Goal: Task Accomplishment & Management: Complete application form

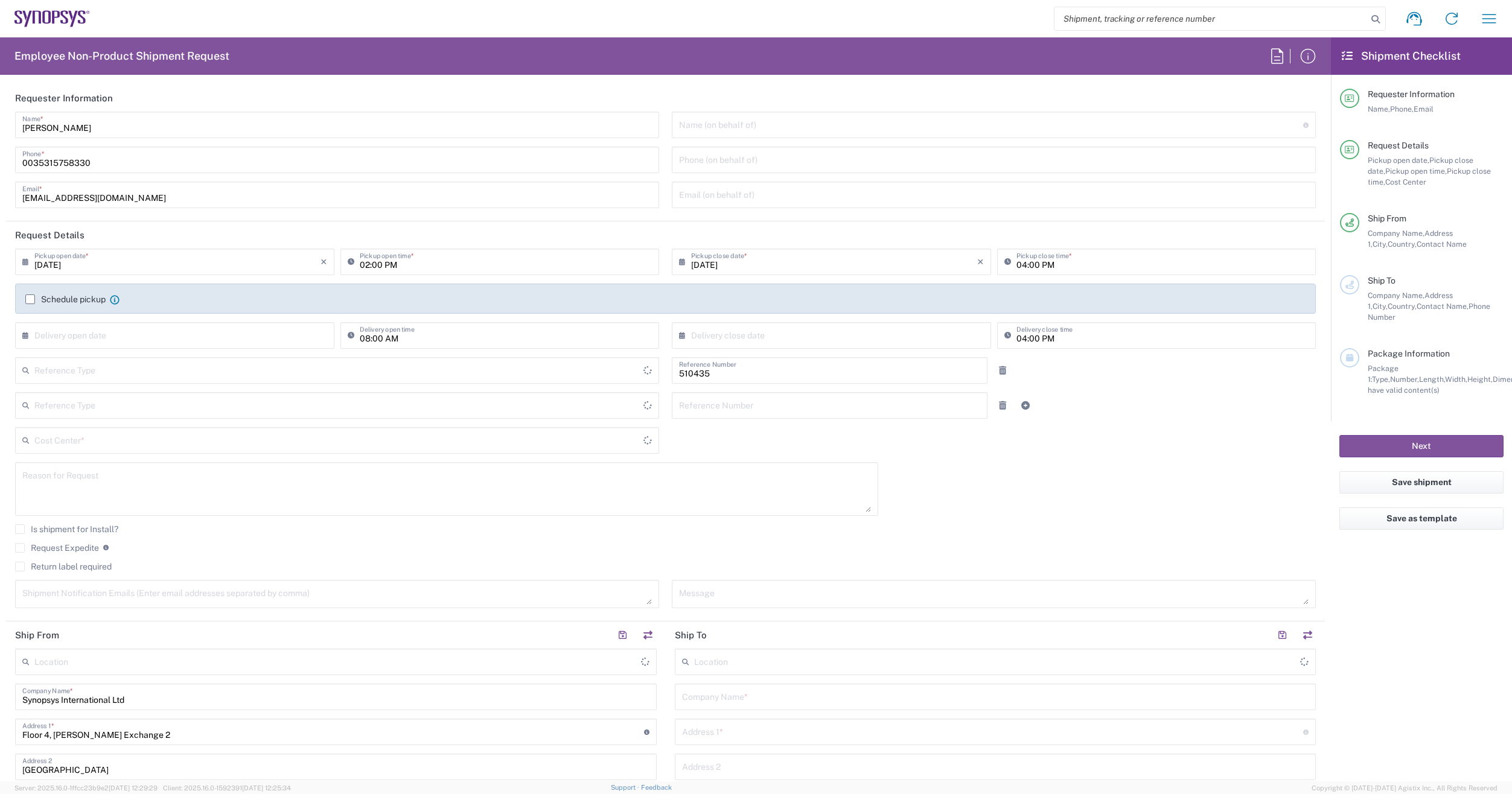
type input "Department"
type input "[GEOGRAPHIC_DATA]"
type input "IE04, SG, IP-DIG, R& 510435"
type input "Delivered at Place"
type input "[GEOGRAPHIC_DATA]"
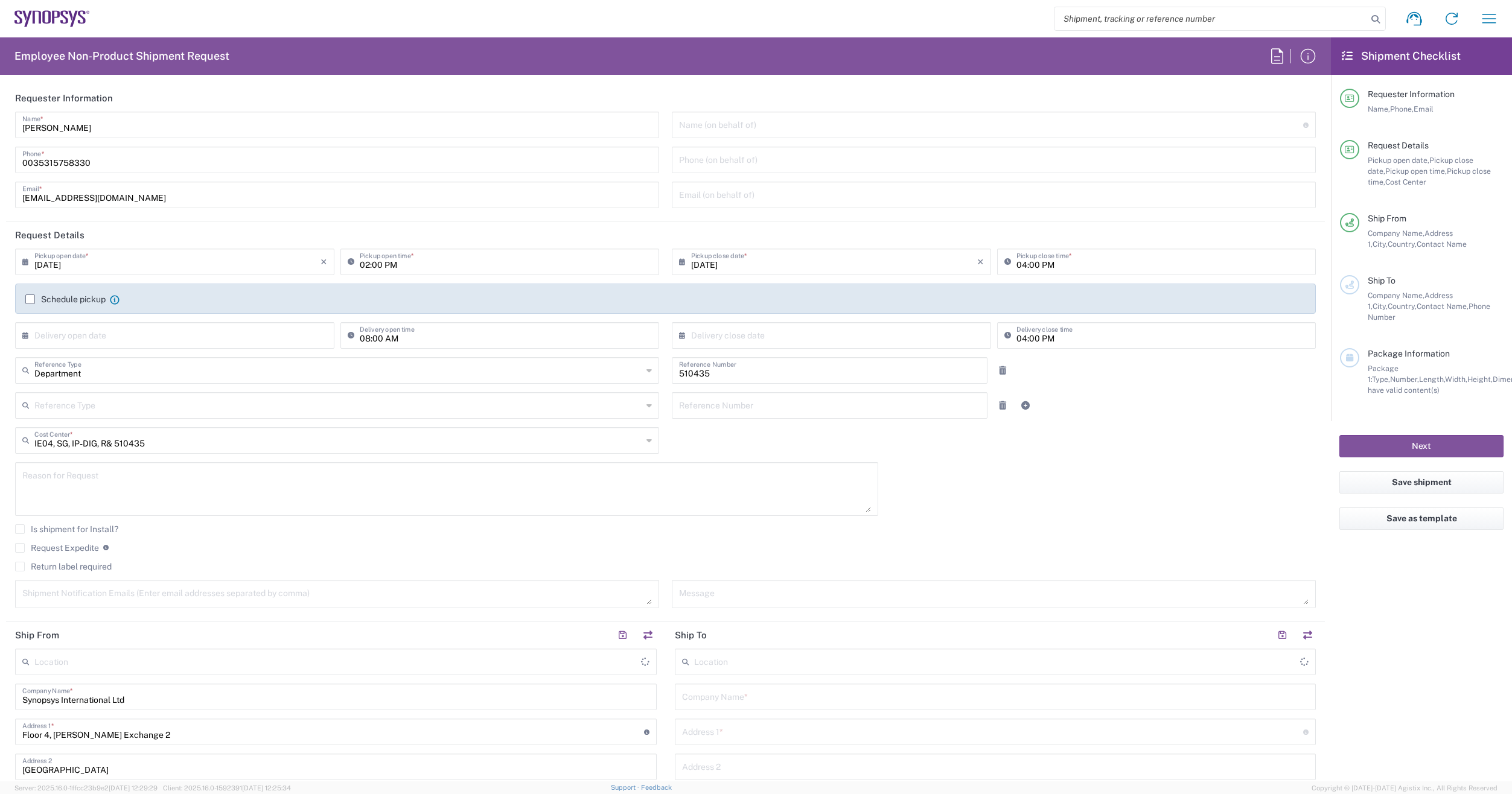
type input "[GEOGRAPHIC_DATA] IE02"
click at [907, 264] on input "[DATE]" at bounding box center [834, 261] width 286 height 21
click at [810, 373] on span "19" at bounding box center [811, 371] width 18 height 17
type input "[DATE]"
drag, startPoint x: 691, startPoint y: 376, endPoint x: 600, endPoint y: 395, distance: 93.0
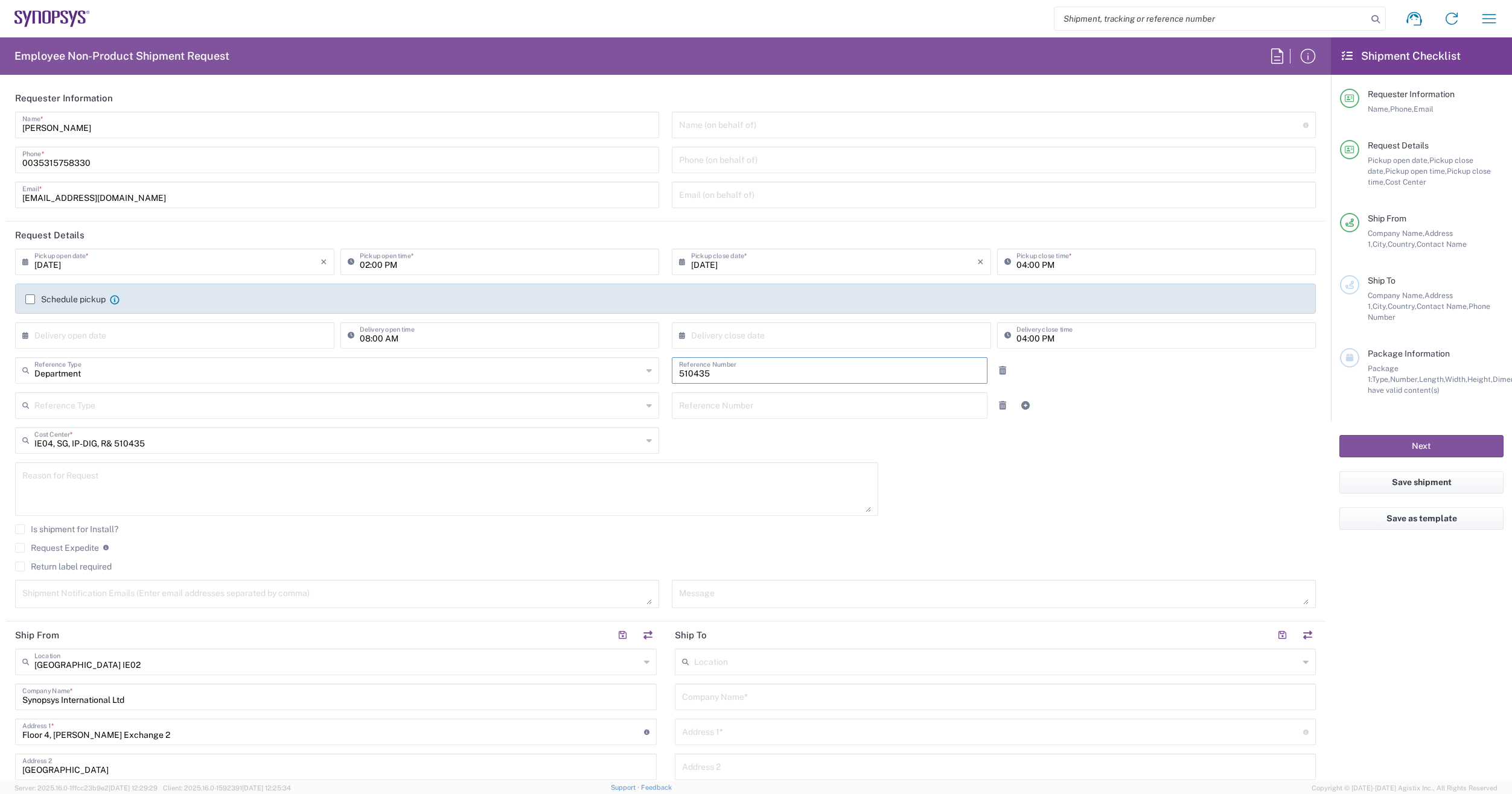
click at [660, 378] on div "Department Reference Type Department Customer Ref Invoice Number Purchase Order…" at bounding box center [666, 374] width 1314 height 35
type input "110448"
click at [1054, 473] on div "[DATE] × Pickup open date * Cancel Apply 02:00 PM Pickup open time * [DATE] × P…" at bounding box center [666, 433] width 1314 height 368
click at [752, 338] on input "text" at bounding box center [834, 334] width 286 height 21
click at [813, 447] on span "19" at bounding box center [811, 444] width 18 height 17
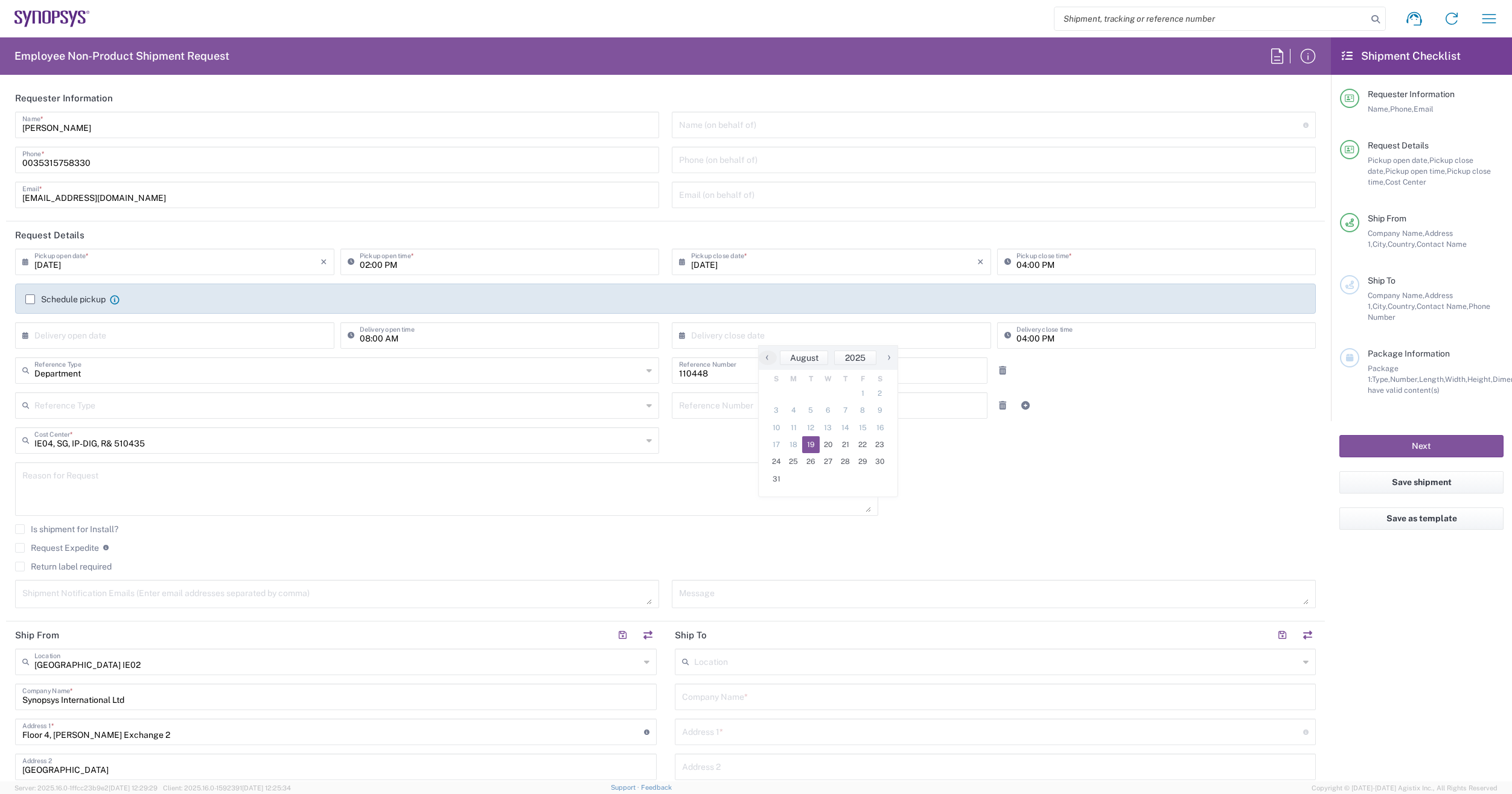
type input "[DATE]"
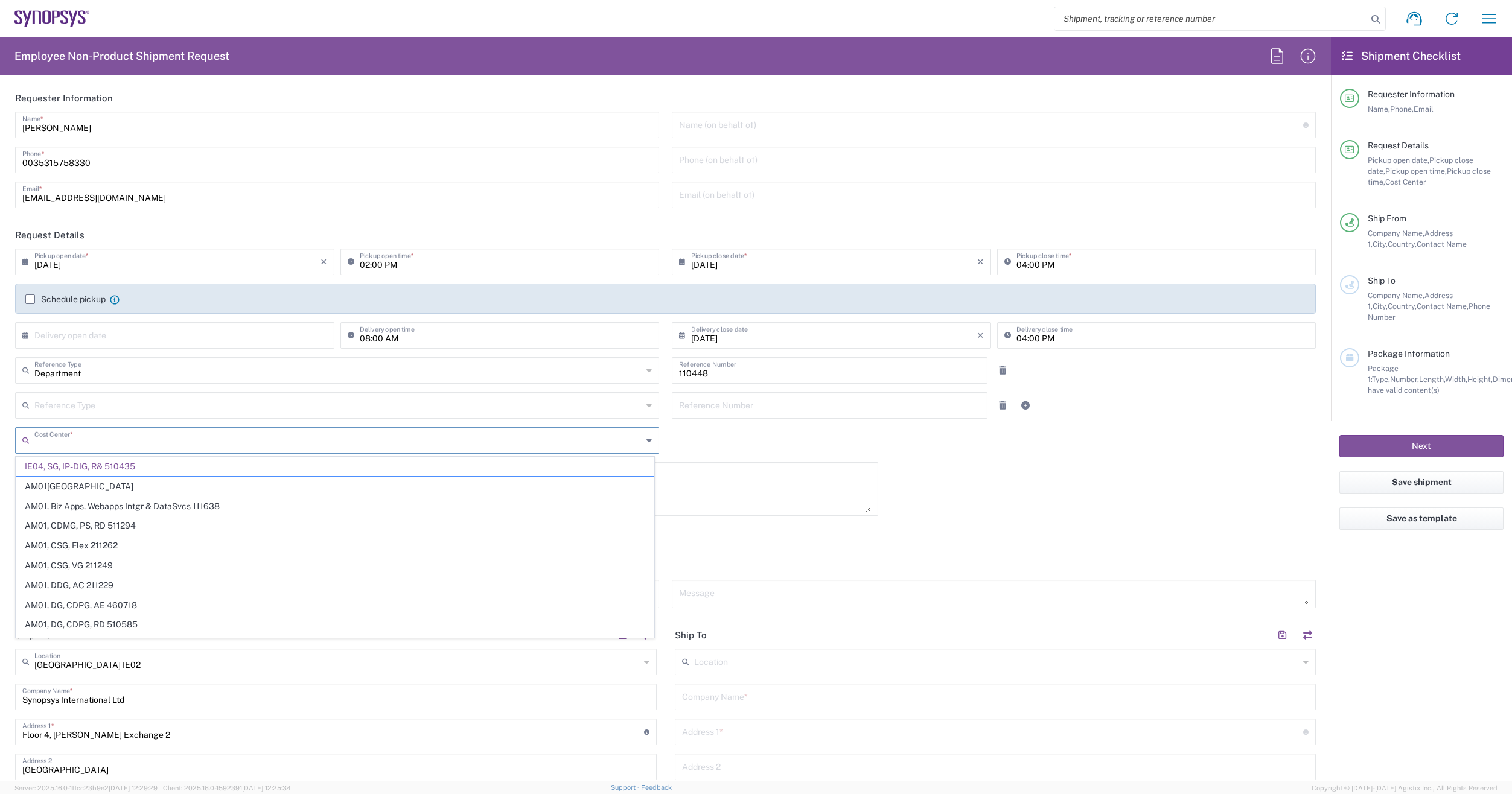
click at [182, 444] on input "text" at bounding box center [338, 439] width 608 height 21
type input "510435"
type input "ie04, le"
click at [77, 466] on span "IE04, Legal 110448" at bounding box center [335, 466] width 638 height 18
type input "110448"
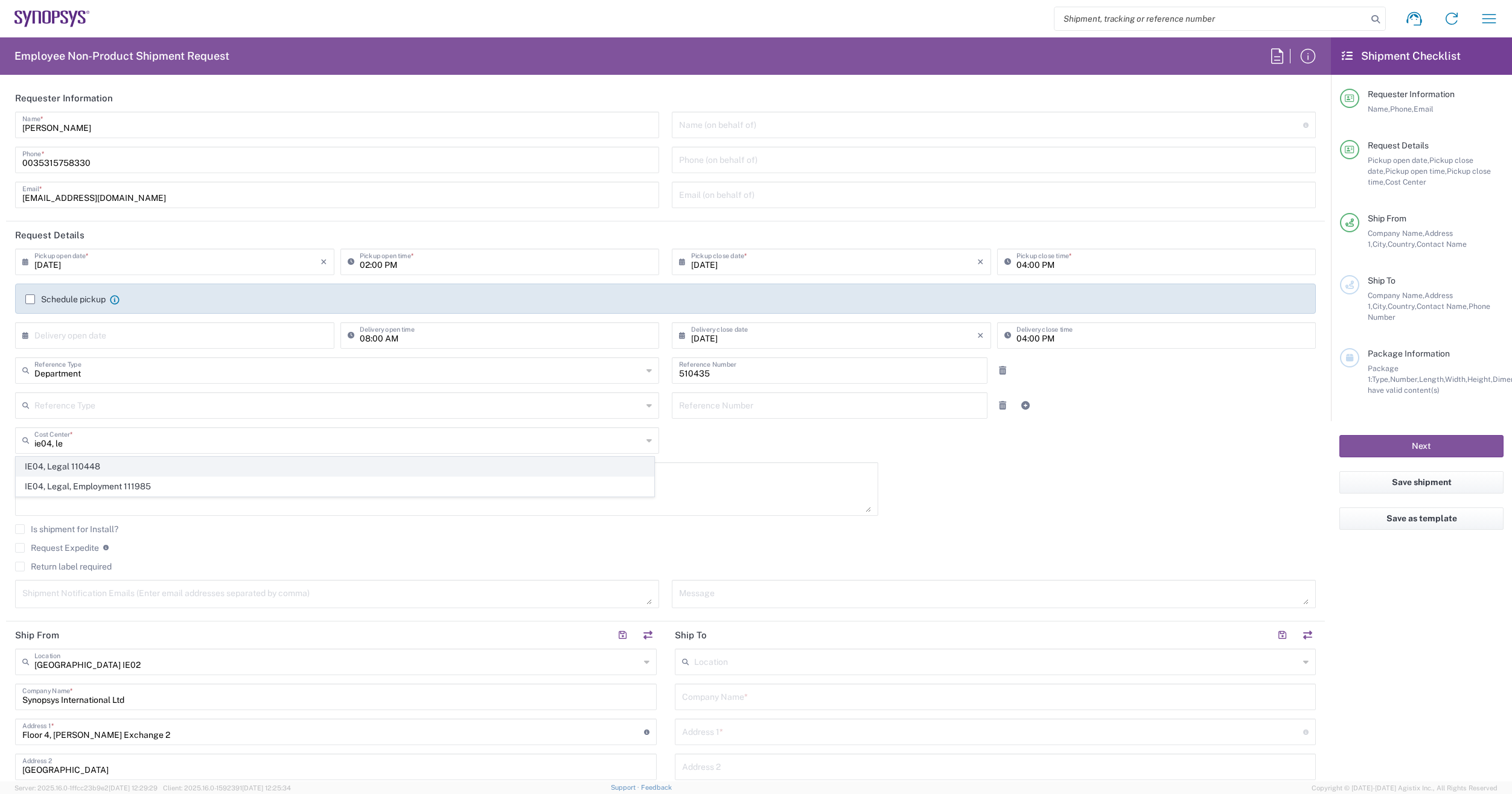
type input "IE04, Legal 110448"
click at [29, 301] on label "Schedule pickup" at bounding box center [65, 299] width 80 height 10
click at [30, 300] on input "Schedule pickup" at bounding box center [30, 300] width 0 height 0
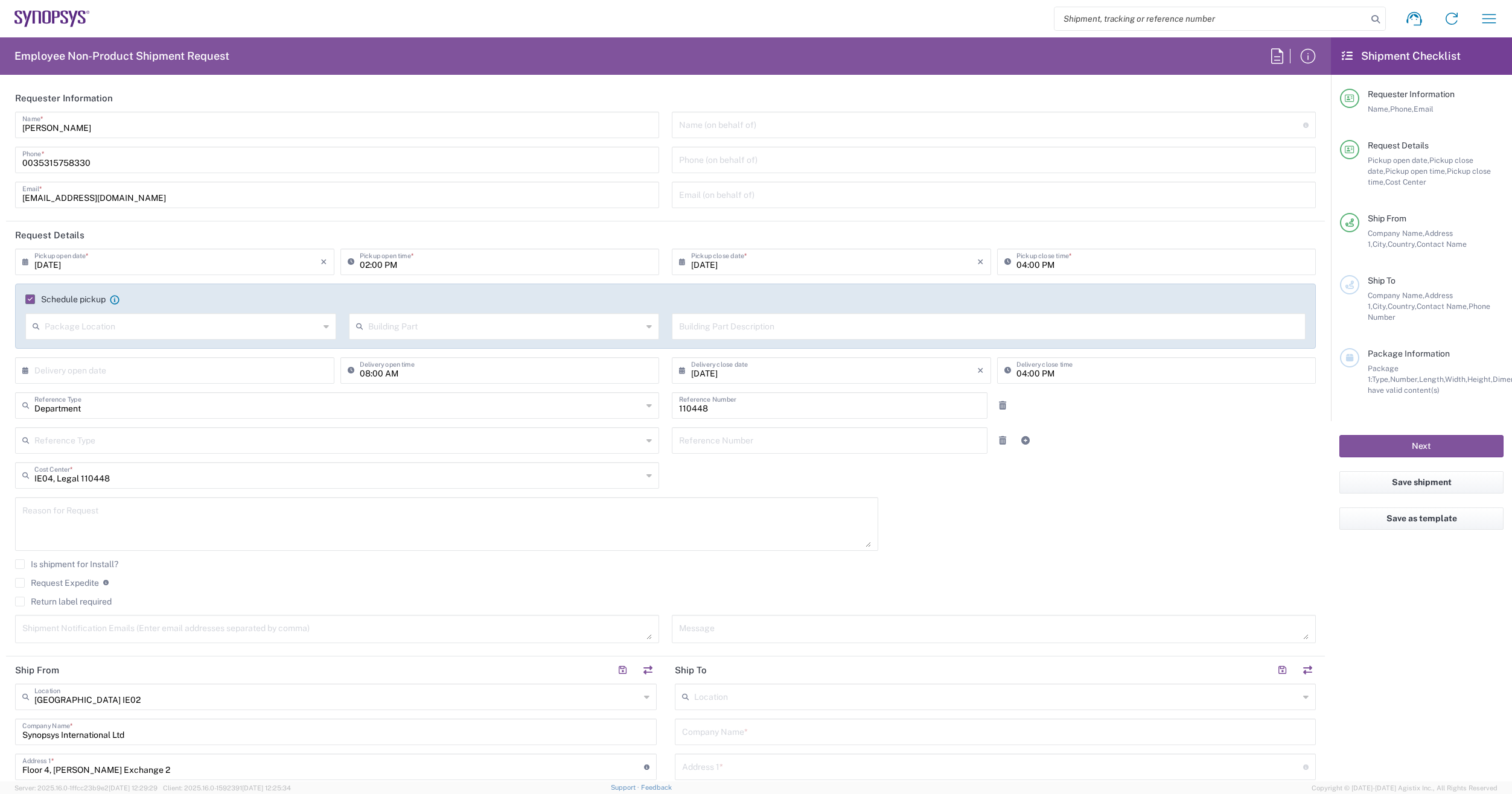
click at [29, 296] on label "Schedule pickup" at bounding box center [65, 299] width 80 height 10
click at [28, 300] on input "Schedule pickup" at bounding box center [28, 300] width 0 height 0
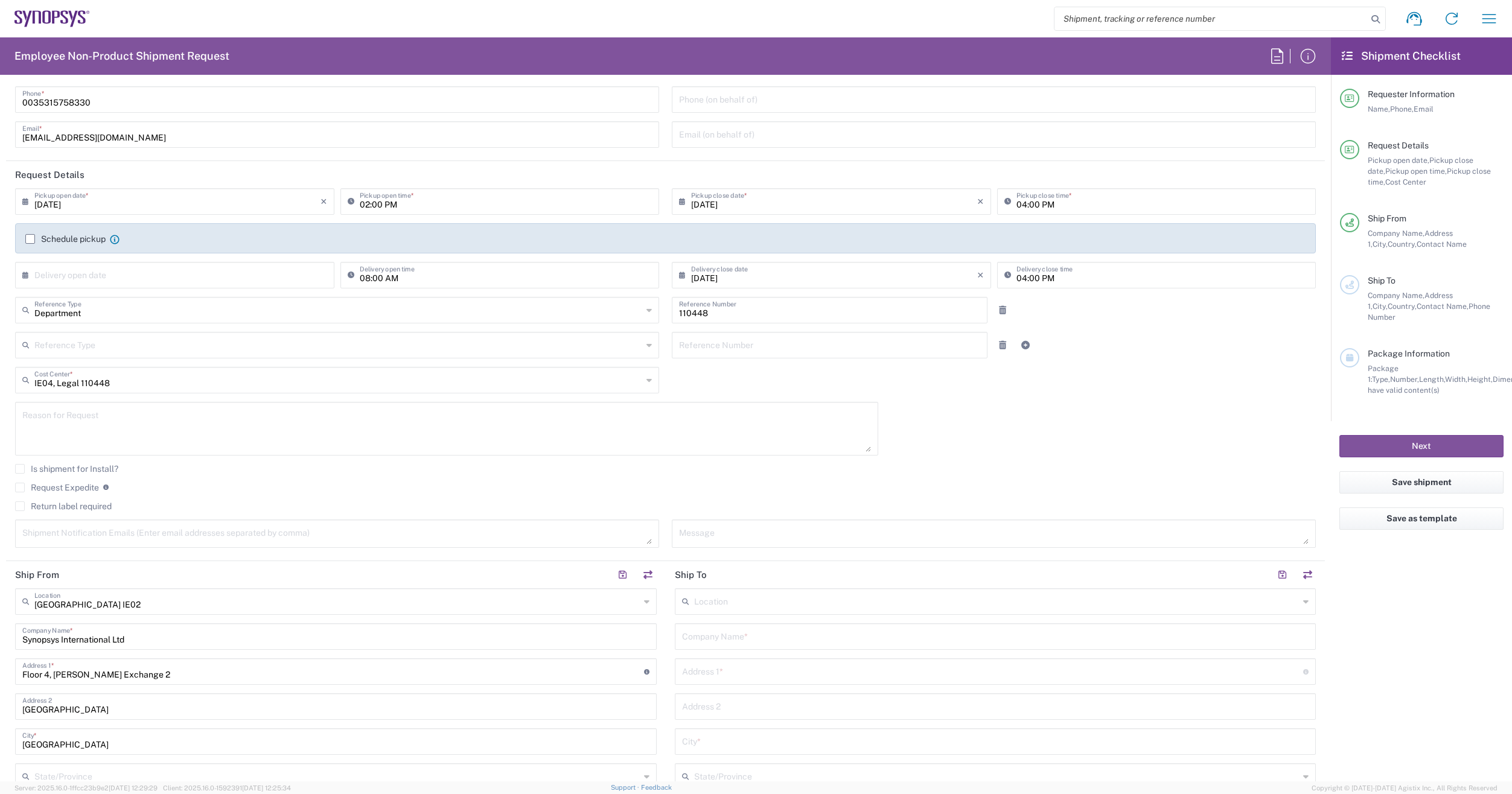
scroll to position [121, 0]
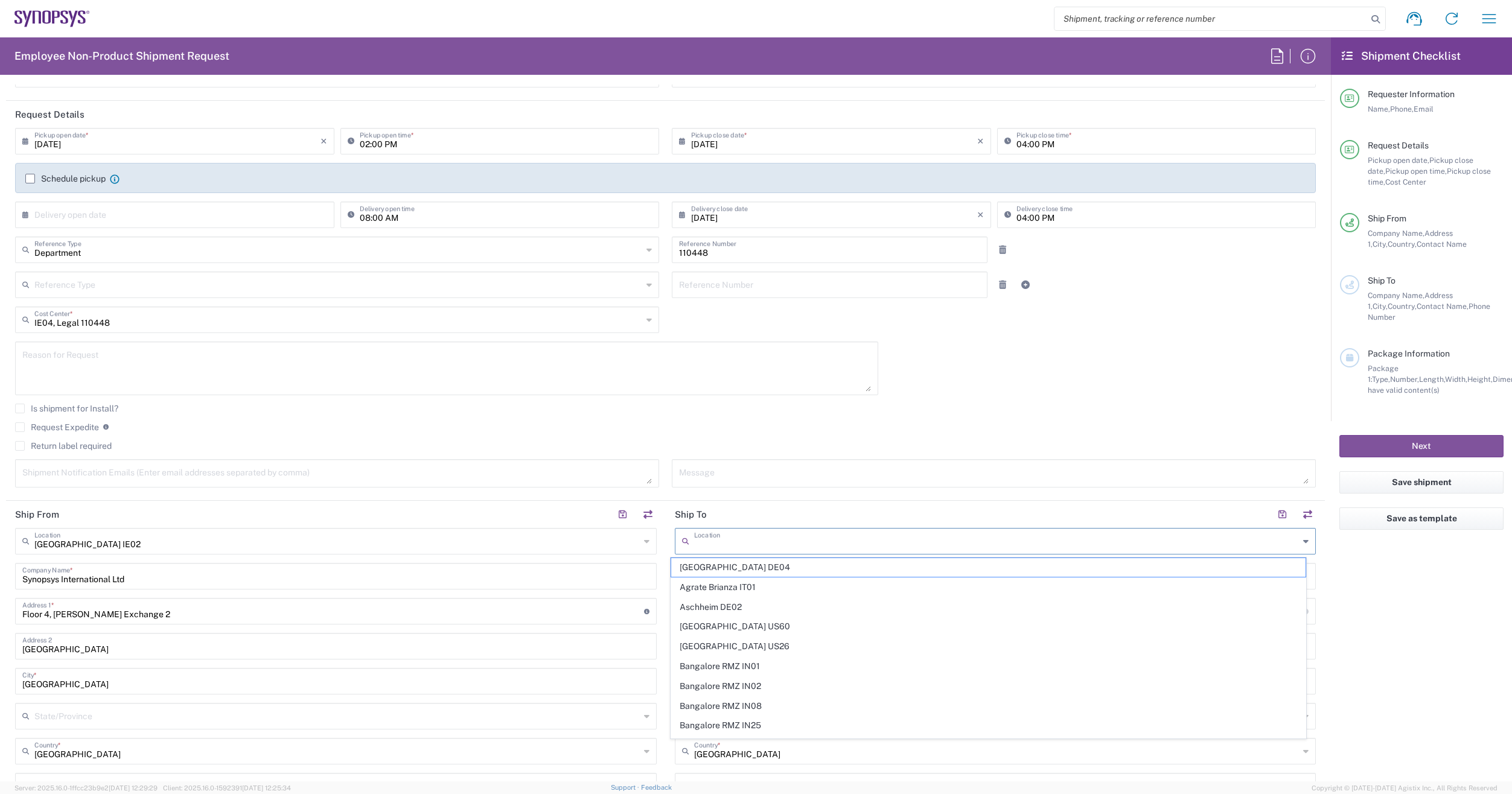
click at [776, 545] on input "text" at bounding box center [996, 540] width 605 height 21
click at [744, 545] on input "text" at bounding box center [996, 540] width 605 height 21
click at [751, 568] on span "Wissous/Rungis FR65" at bounding box center [988, 567] width 634 height 18
type input "Wissous/Rungis FR65"
type input "SYNOPSYS EMULATION AND VERIFICATION"
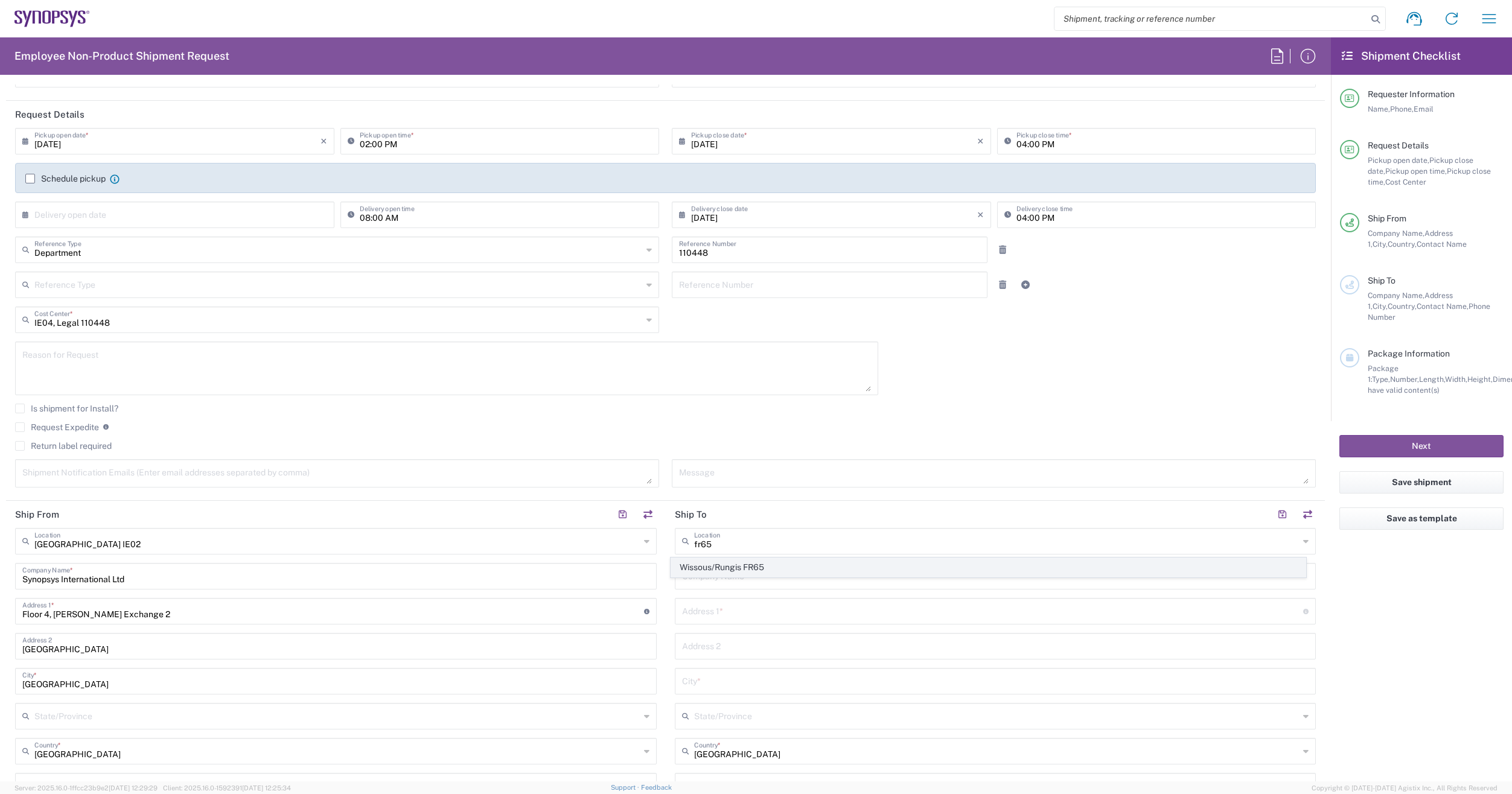
type input "[STREET_ADDRESS]"
type input "Rungis"
type input "[GEOGRAPHIC_DATA]"
type input "94150"
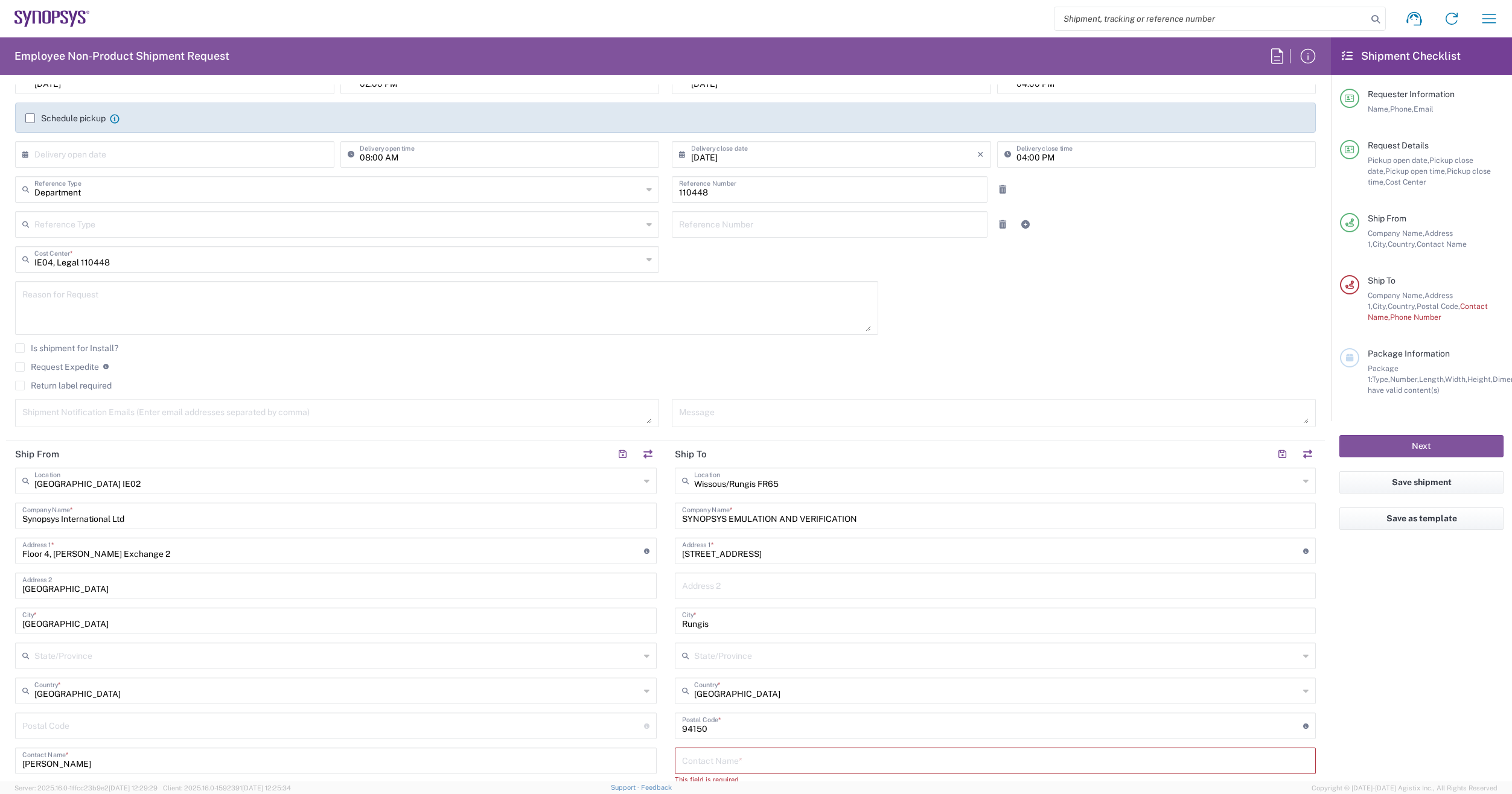
scroll to position [241, 0]
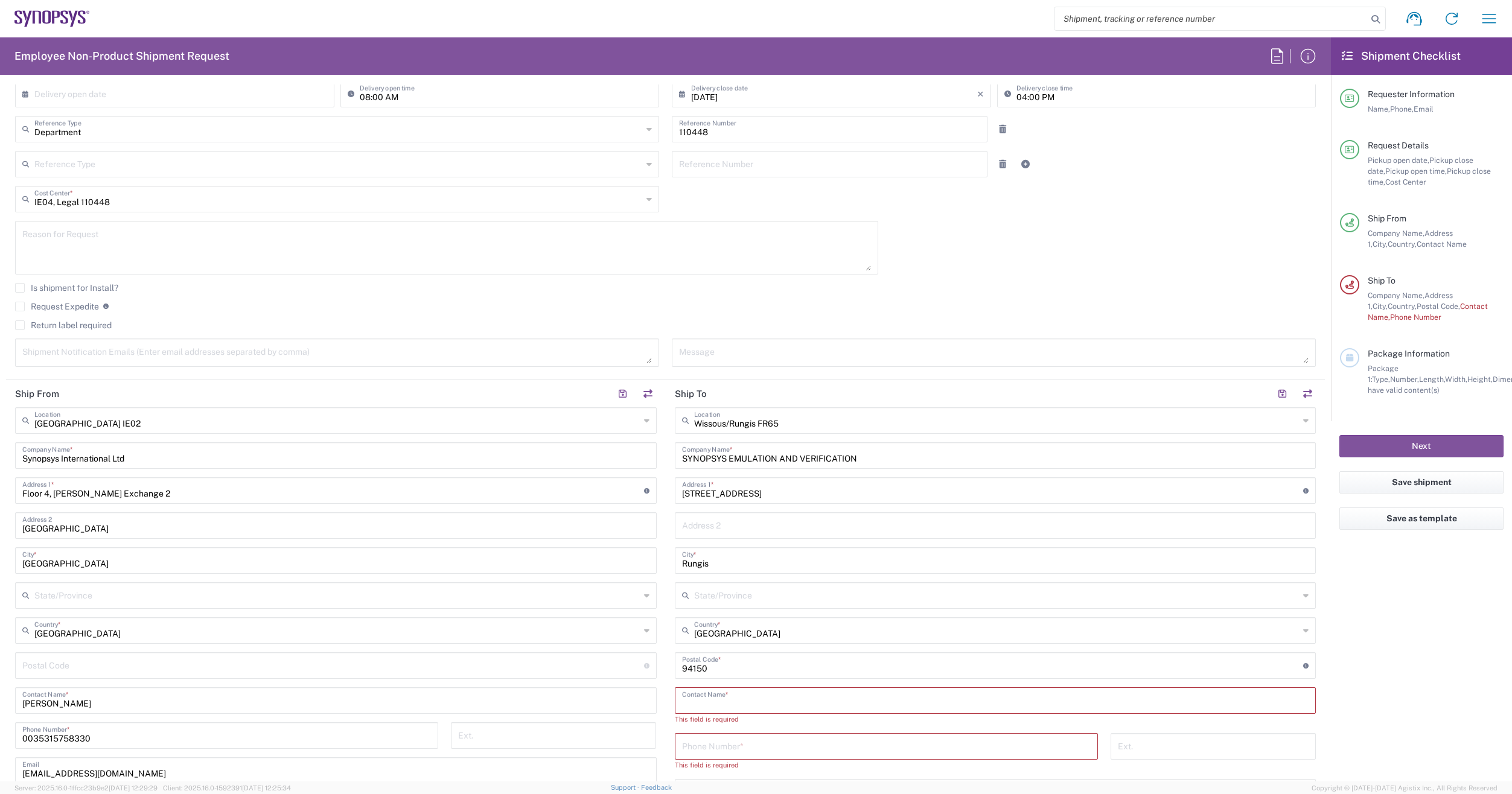
click at [727, 700] on input "text" at bounding box center [996, 699] width 627 height 21
click at [740, 748] on input "tel" at bounding box center [886, 745] width 409 height 21
paste input "+33.189961059"
type input "+33.189961059"
click at [756, 702] on input "text" at bounding box center [996, 699] width 627 height 21
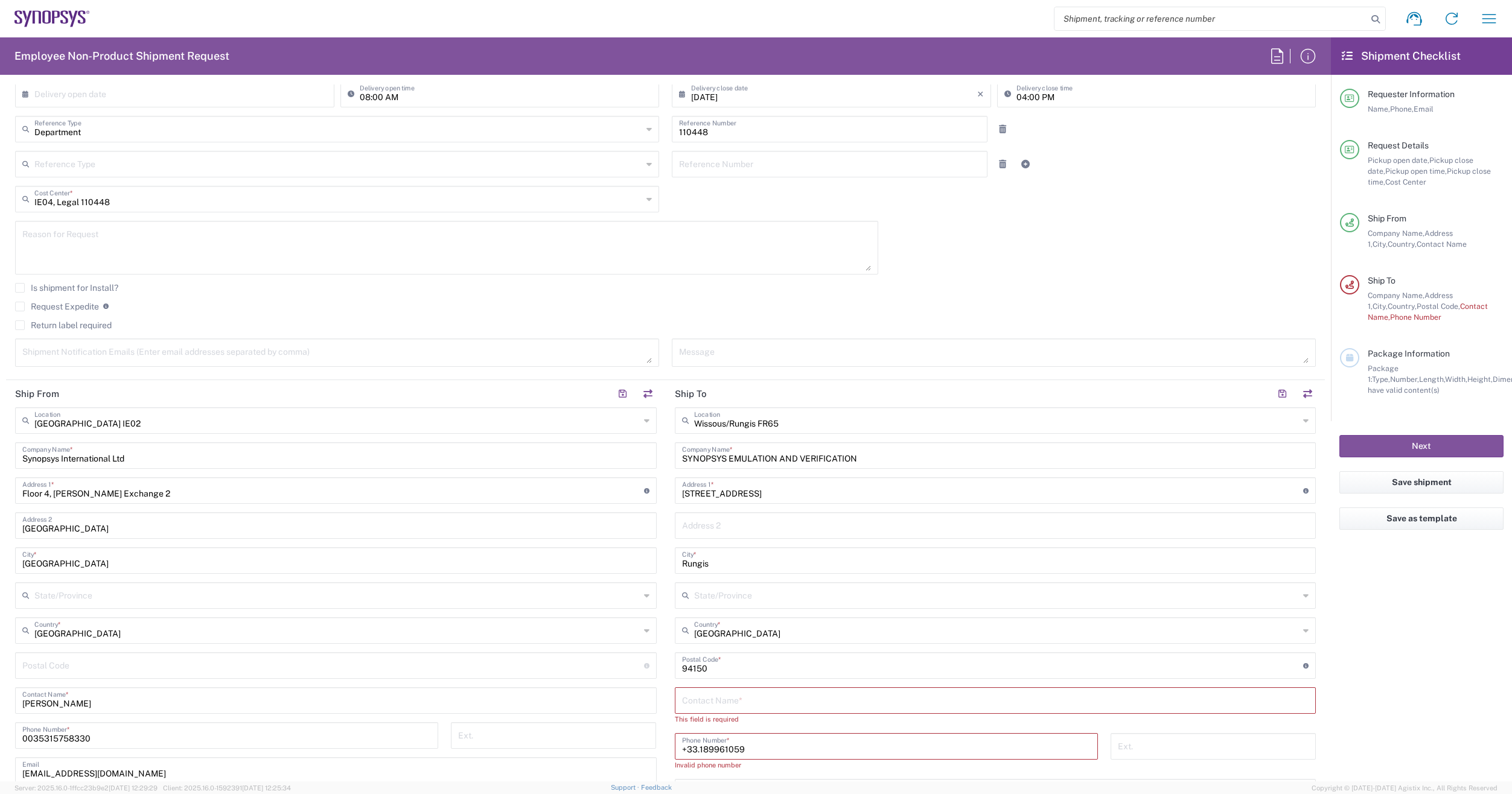
click at [735, 698] on input "text" at bounding box center [996, 699] width 627 height 21
paste input "[PERSON_NAME]"
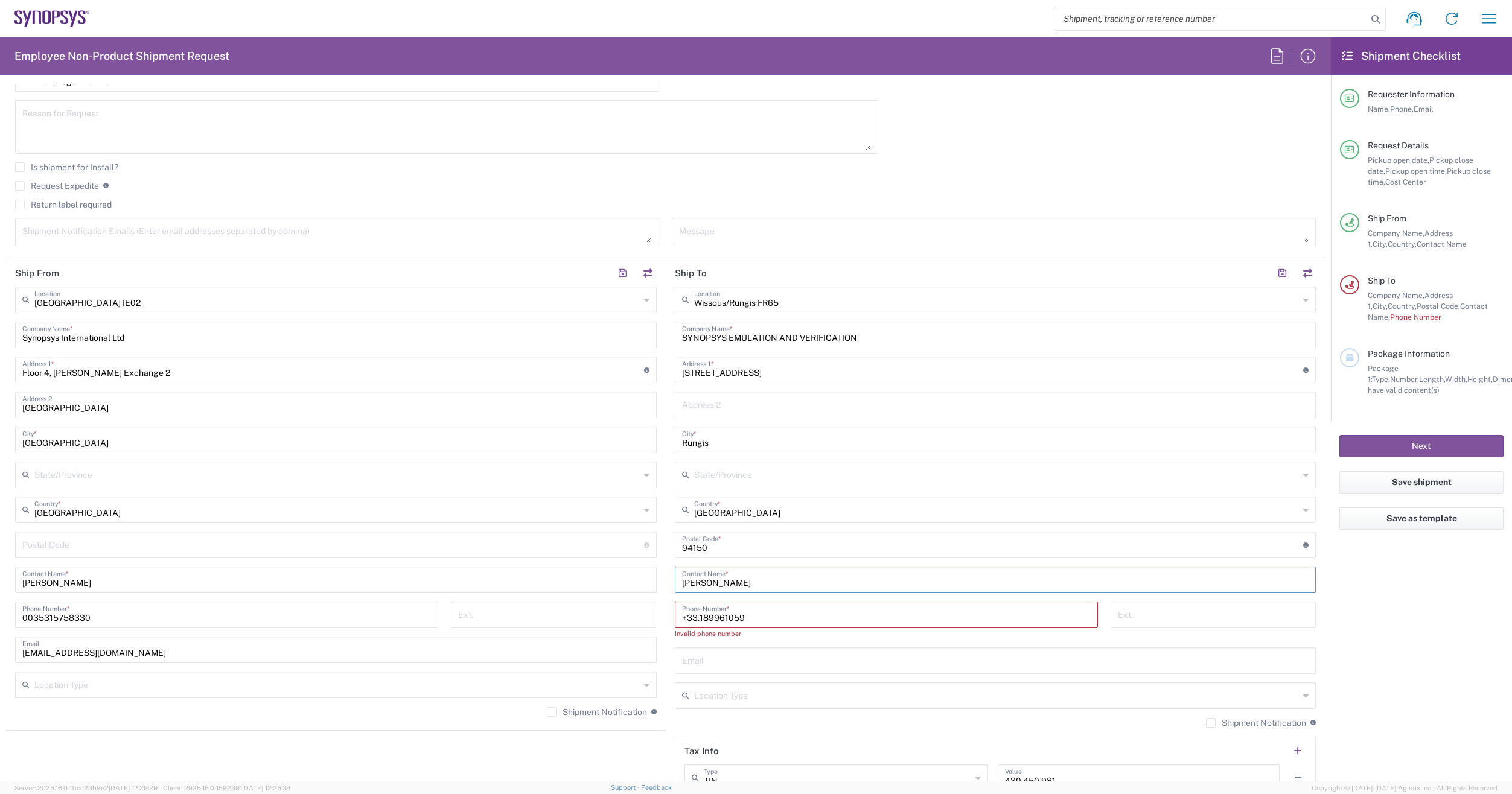
scroll to position [422, 0]
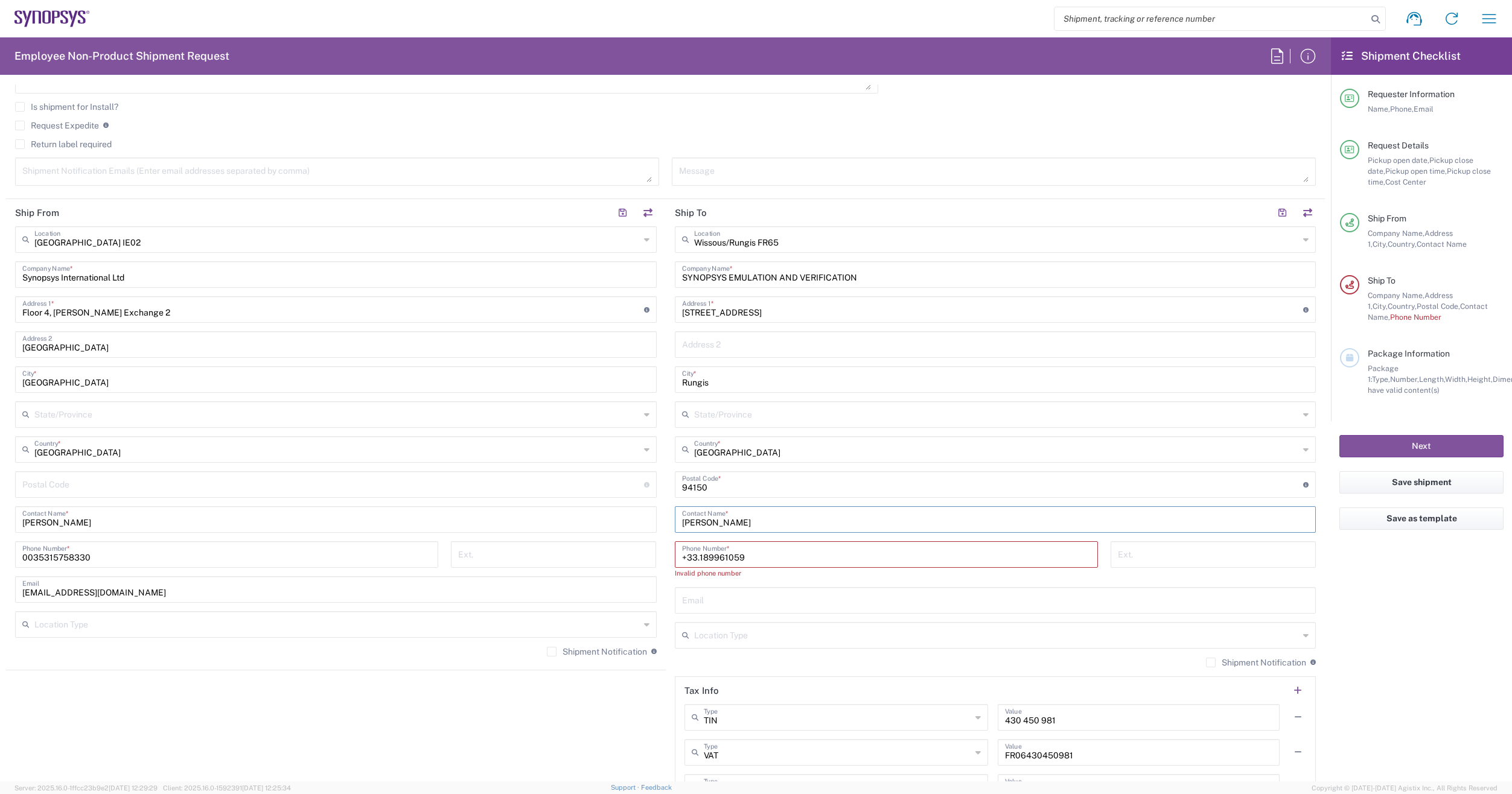
type input "[PERSON_NAME]"
click at [744, 608] on input "text" at bounding box center [996, 599] width 627 height 21
click at [719, 597] on input "text" at bounding box center [996, 599] width 627 height 21
paste input "[EMAIL_ADDRESS][DOMAIN_NAME]"
type input "[EMAIL_ADDRESS][DOMAIN_NAME]"
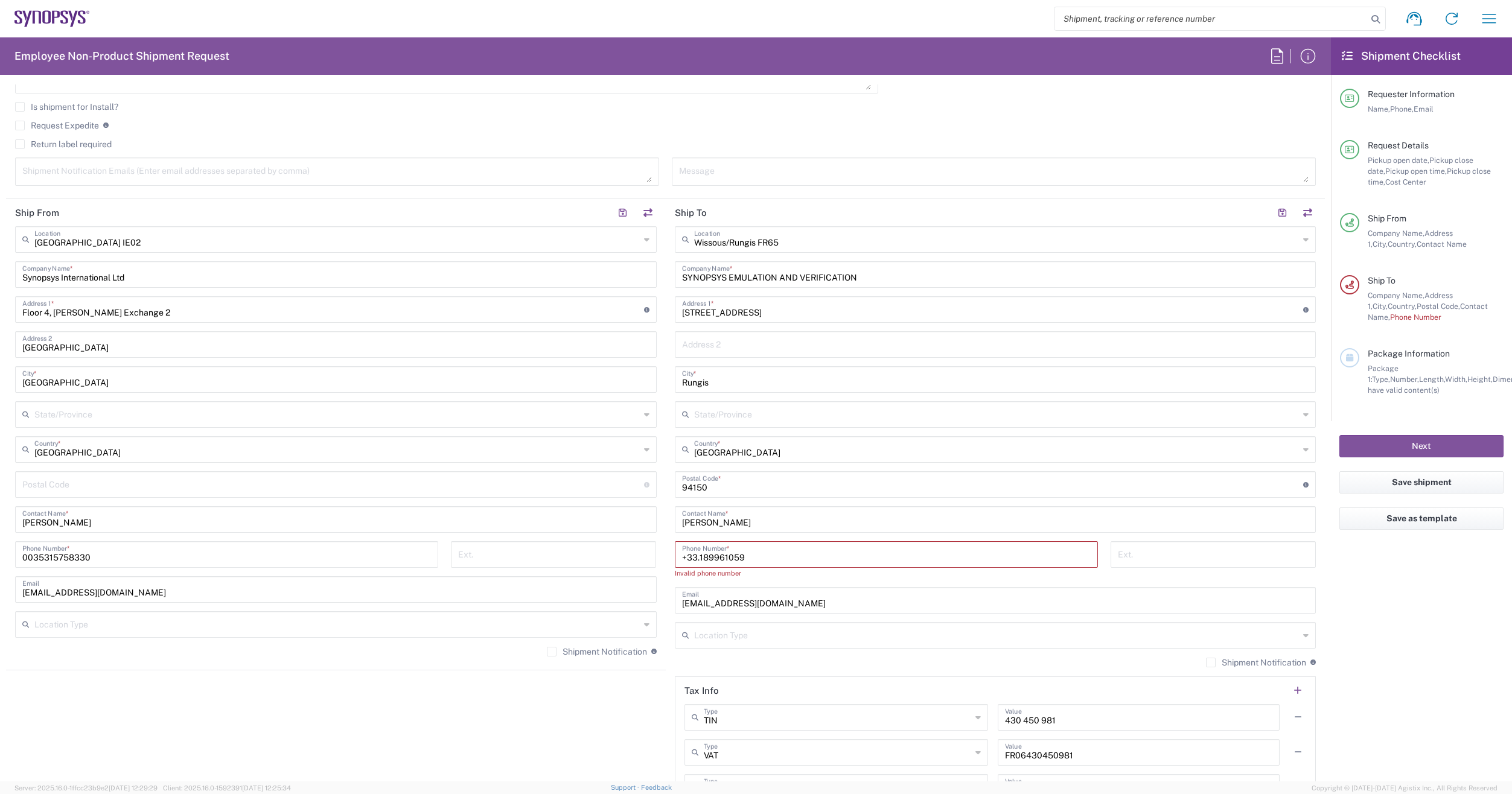
click at [1192, 569] on div "Ext." at bounding box center [1213, 564] width 218 height 46
drag, startPoint x: 770, startPoint y: 555, endPoint x: 619, endPoint y: 556, distance: 151.0
click at [619, 556] on div "Ship From [GEOGRAPHIC_DATA] IE02 Location [GEOGRAPHIC_DATA] [GEOGRAPHIC_DATA] D…" at bounding box center [666, 509] width 1319 height 619
paste input "642527356"
type input "[PHONE_NUMBER]"
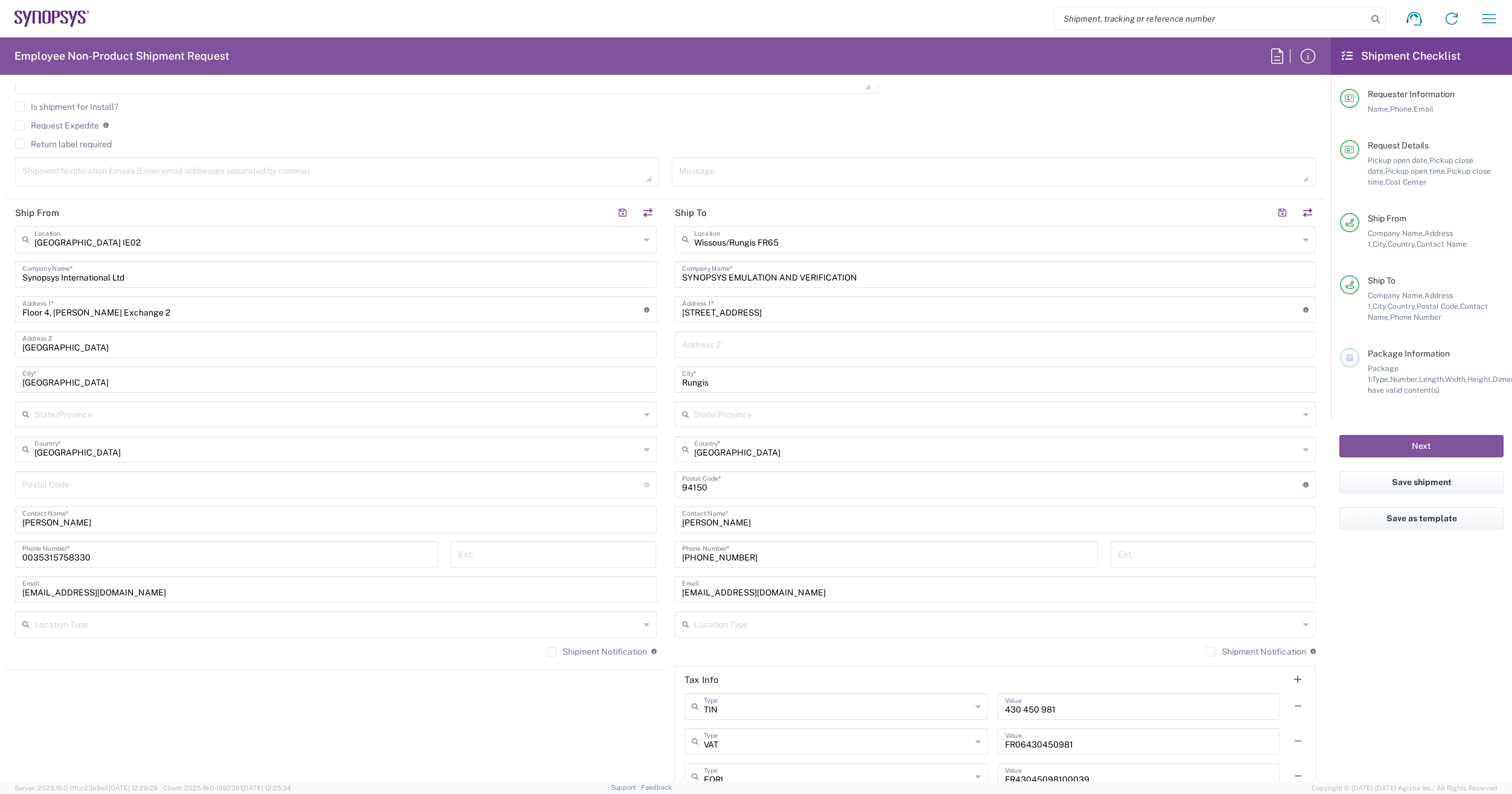
click at [784, 652] on div "Shipment Notification If checked, a shipment notification email will be sent to…" at bounding box center [996, 656] width 642 height 19
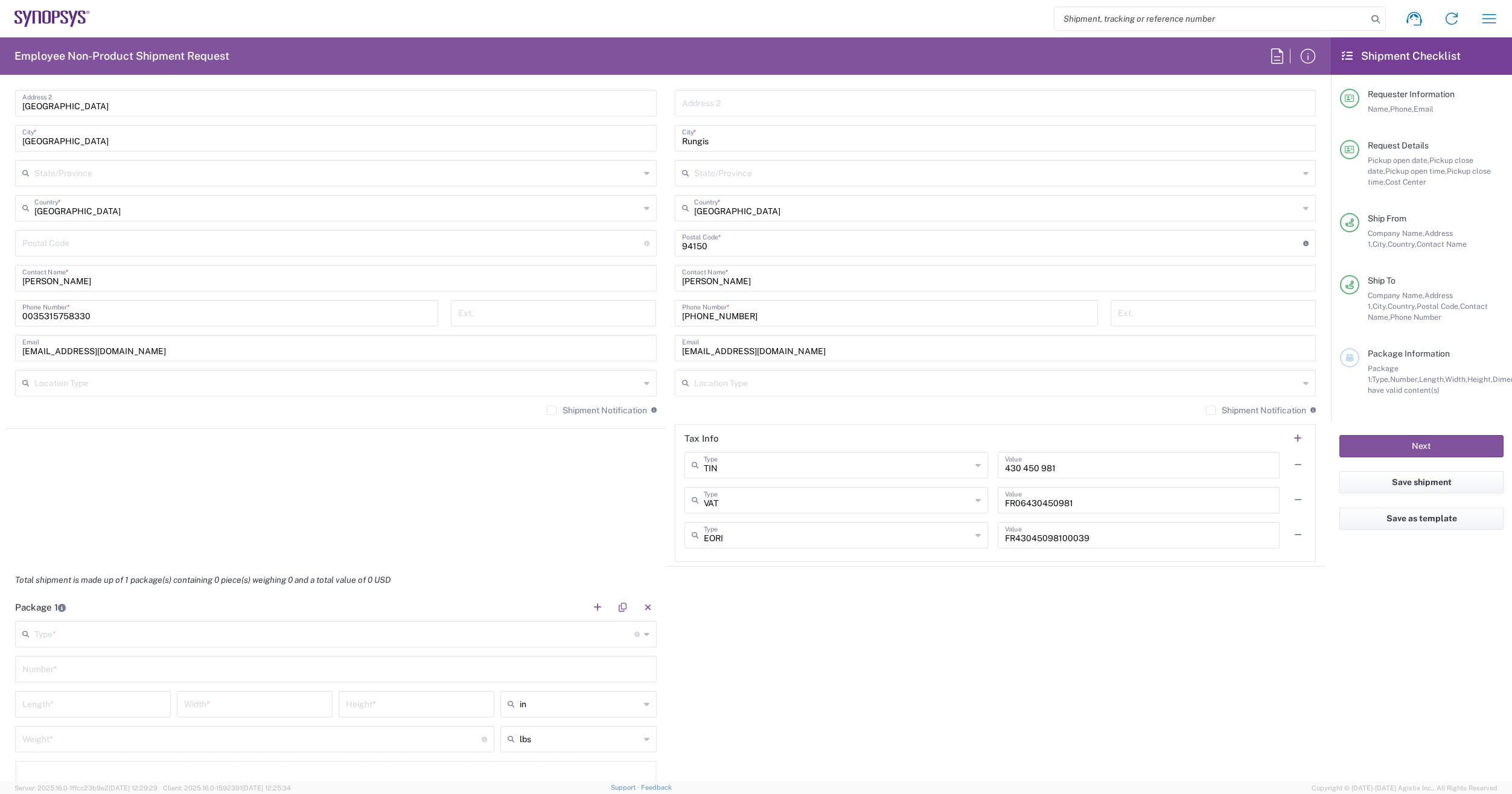
scroll to position [845, 0]
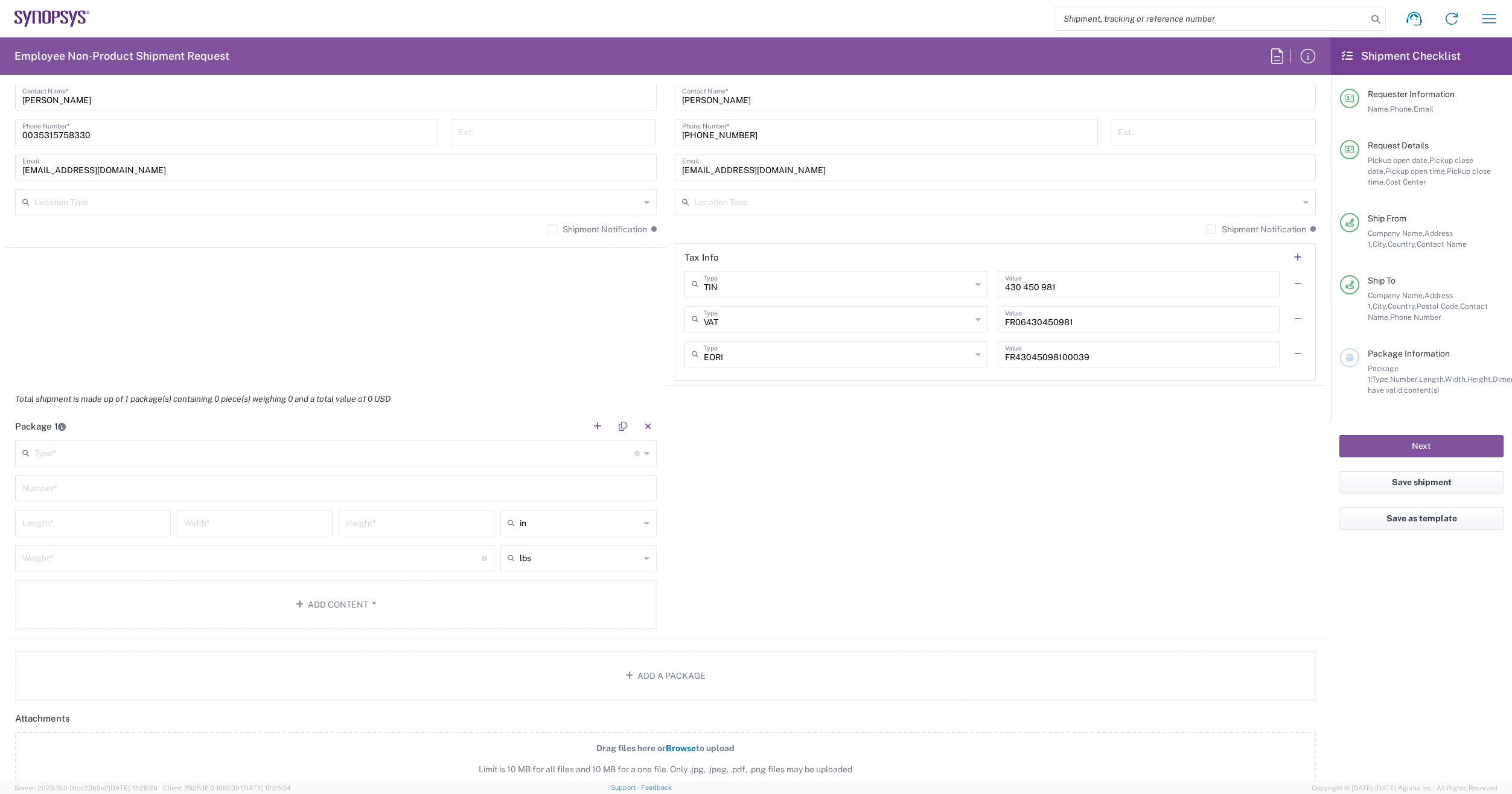
click at [644, 454] on icon at bounding box center [646, 453] width 6 height 19
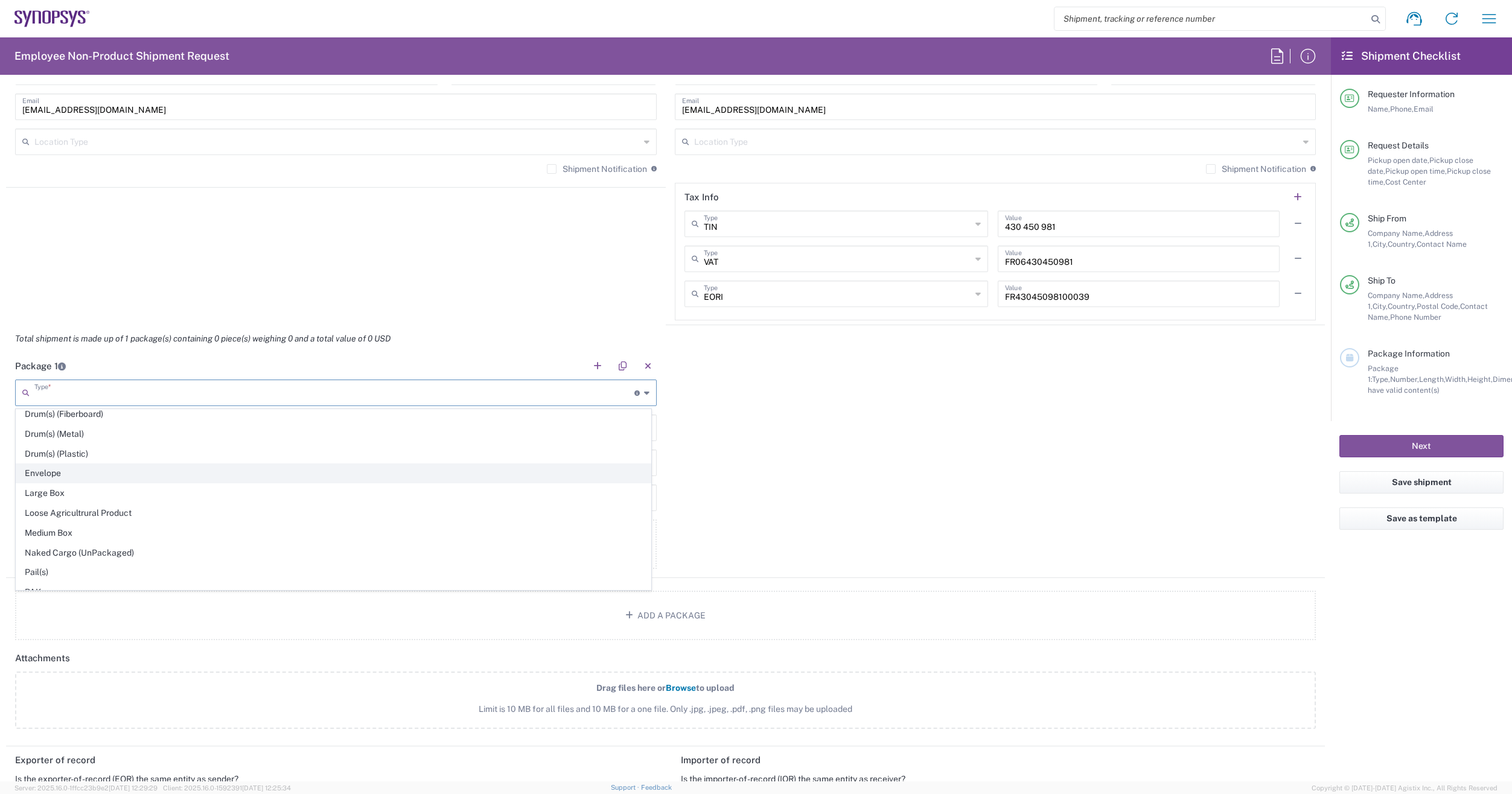
click at [75, 476] on span "Envelope" at bounding box center [333, 473] width 634 height 18
type input "Envelope"
type input "1"
type input "9.5"
type input "12.5"
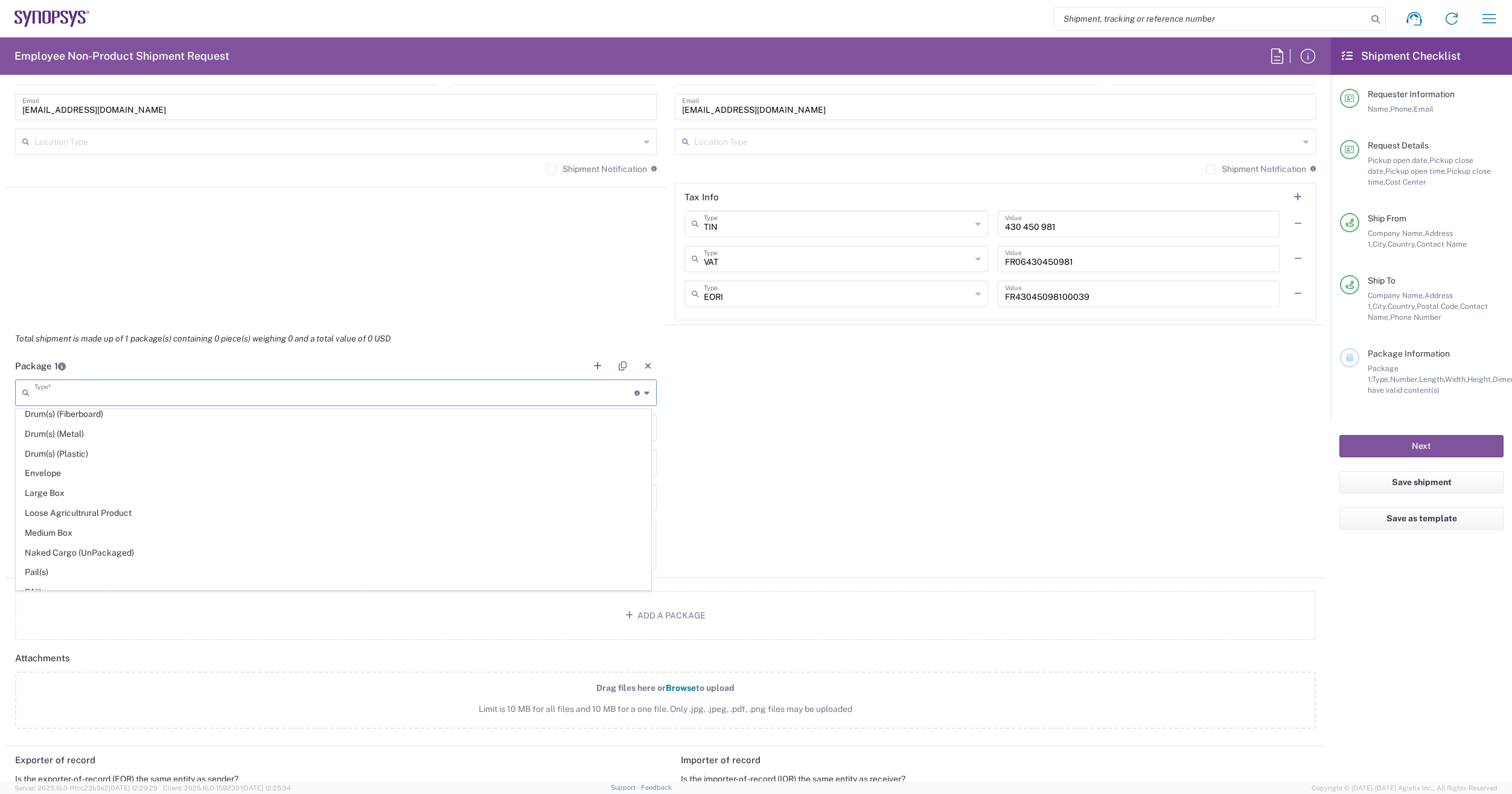
type input "0.25"
type input "1"
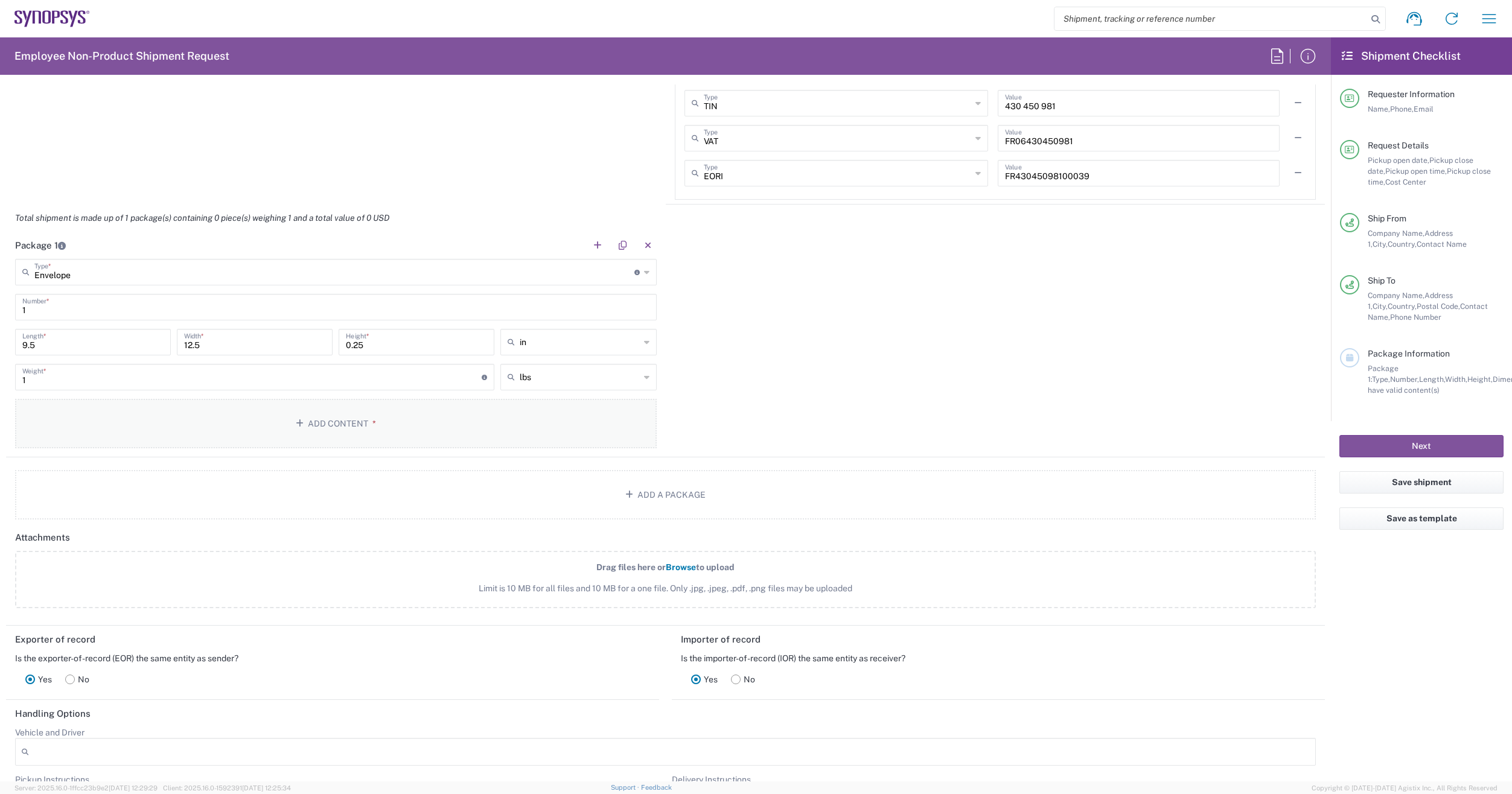
click at [332, 421] on button "Add Content *" at bounding box center [336, 423] width 642 height 50
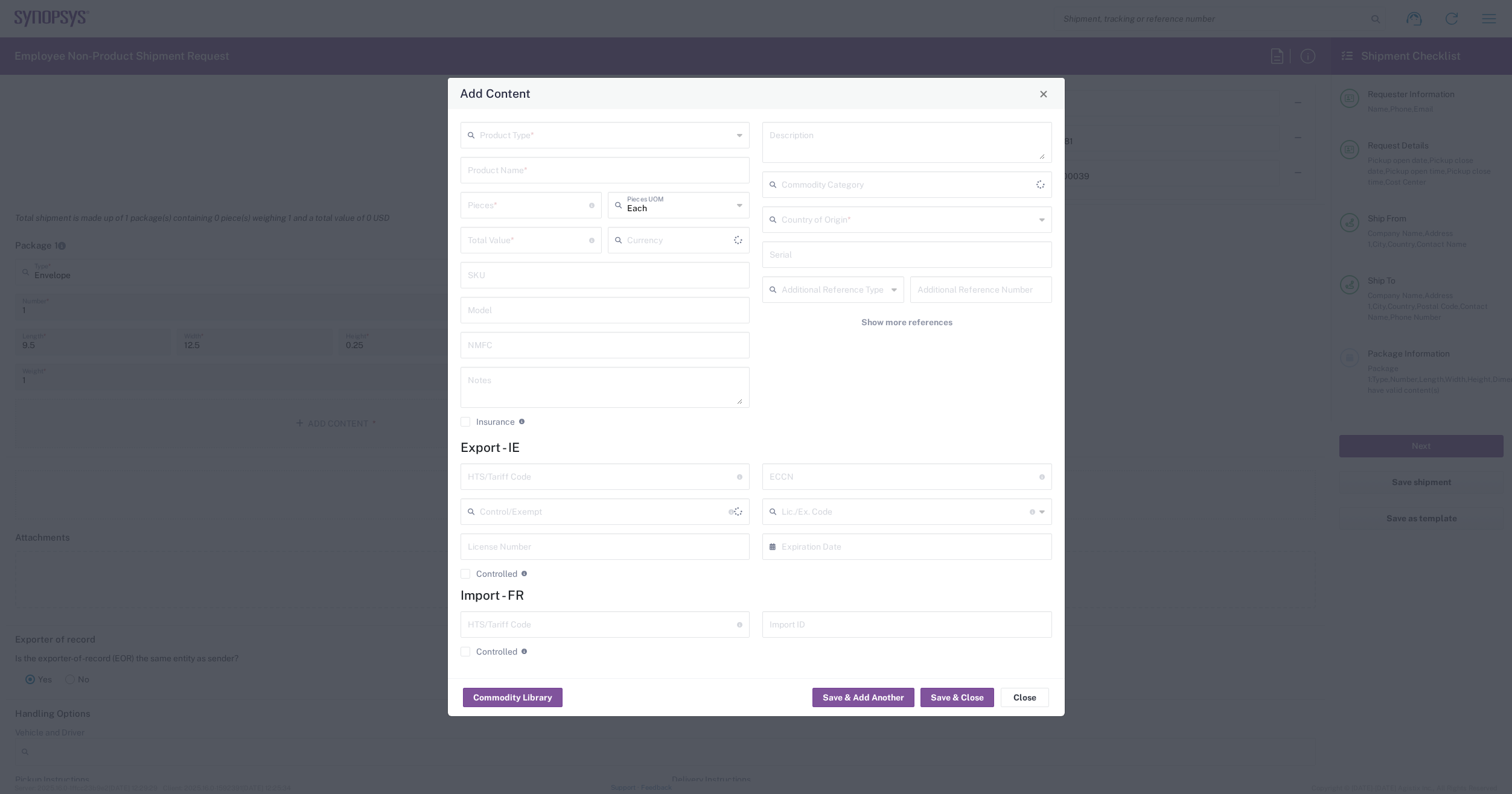
type input "US Dollar"
click at [1026, 699] on button "Close" at bounding box center [1025, 698] width 48 height 19
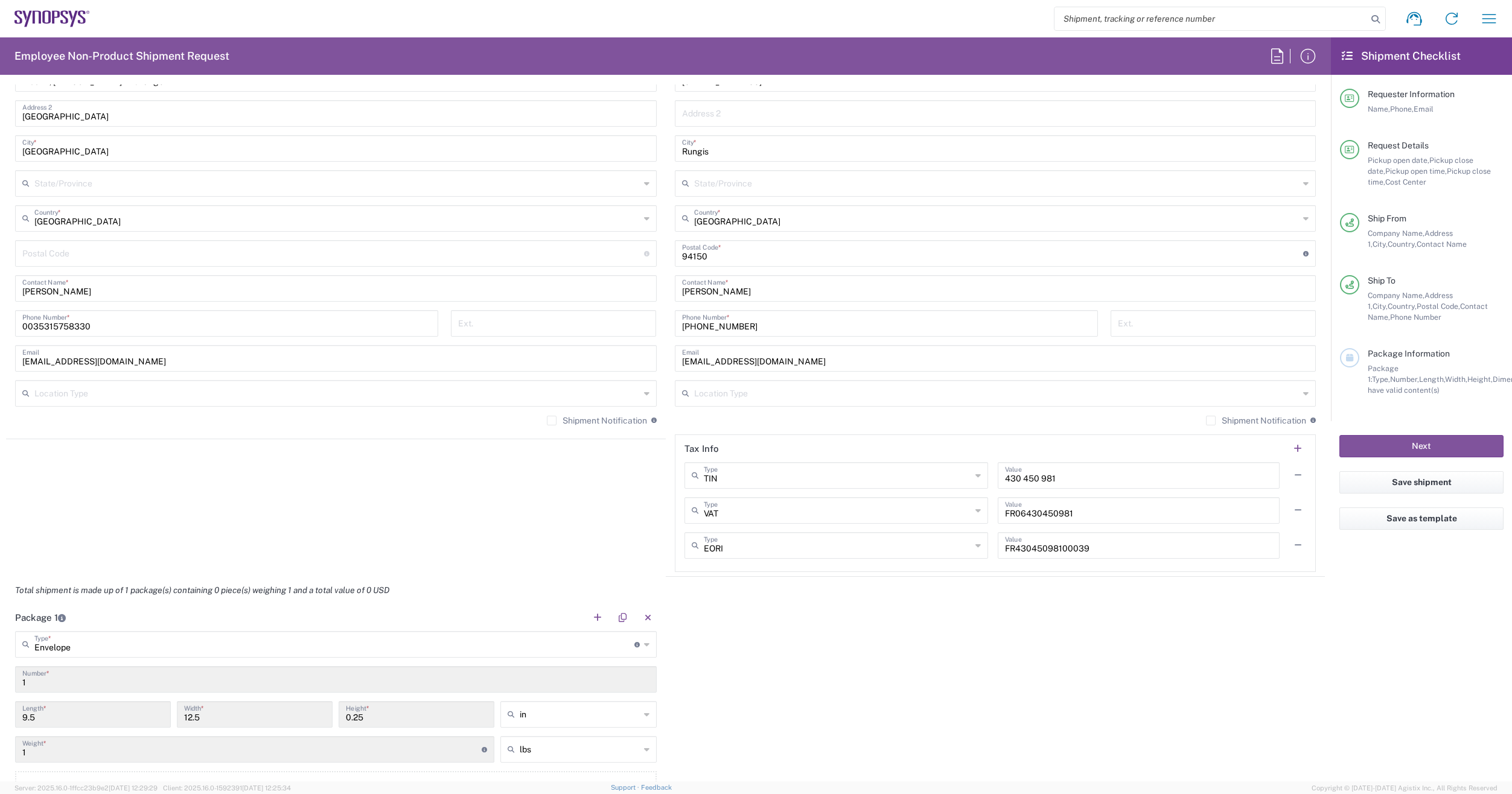
scroll to position [593, 0]
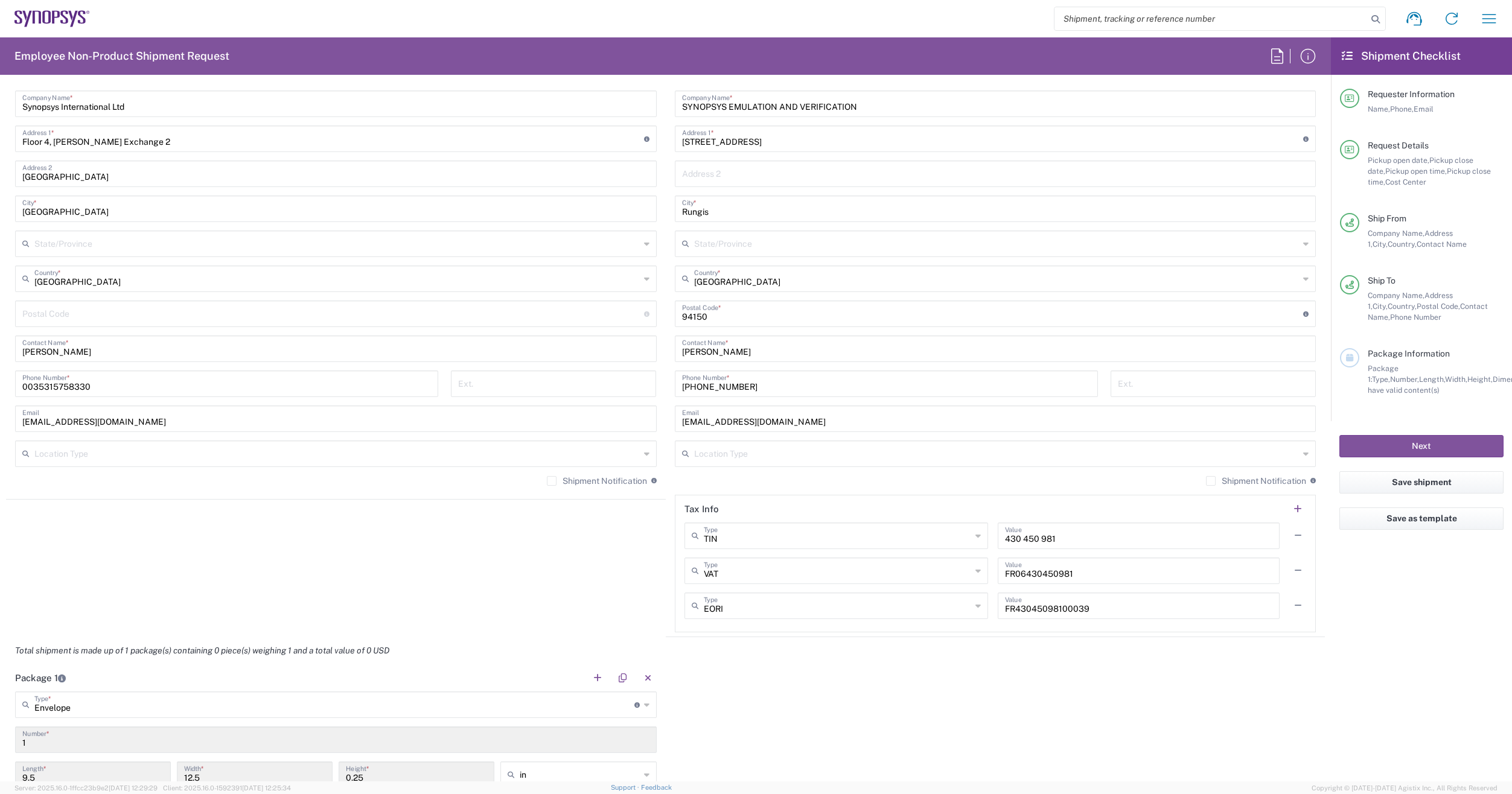
click at [547, 480] on label "Shipment Notification" at bounding box center [597, 480] width 100 height 10
click at [552, 481] on input "Shipment Notification" at bounding box center [552, 481] width 0 height 0
click at [548, 480] on label "Shipment Notification" at bounding box center [597, 480] width 100 height 10
click at [549, 481] on input "Shipment Notification" at bounding box center [549, 481] width 0 height 0
click at [1206, 481] on label "Shipment Notification" at bounding box center [1256, 480] width 100 height 10
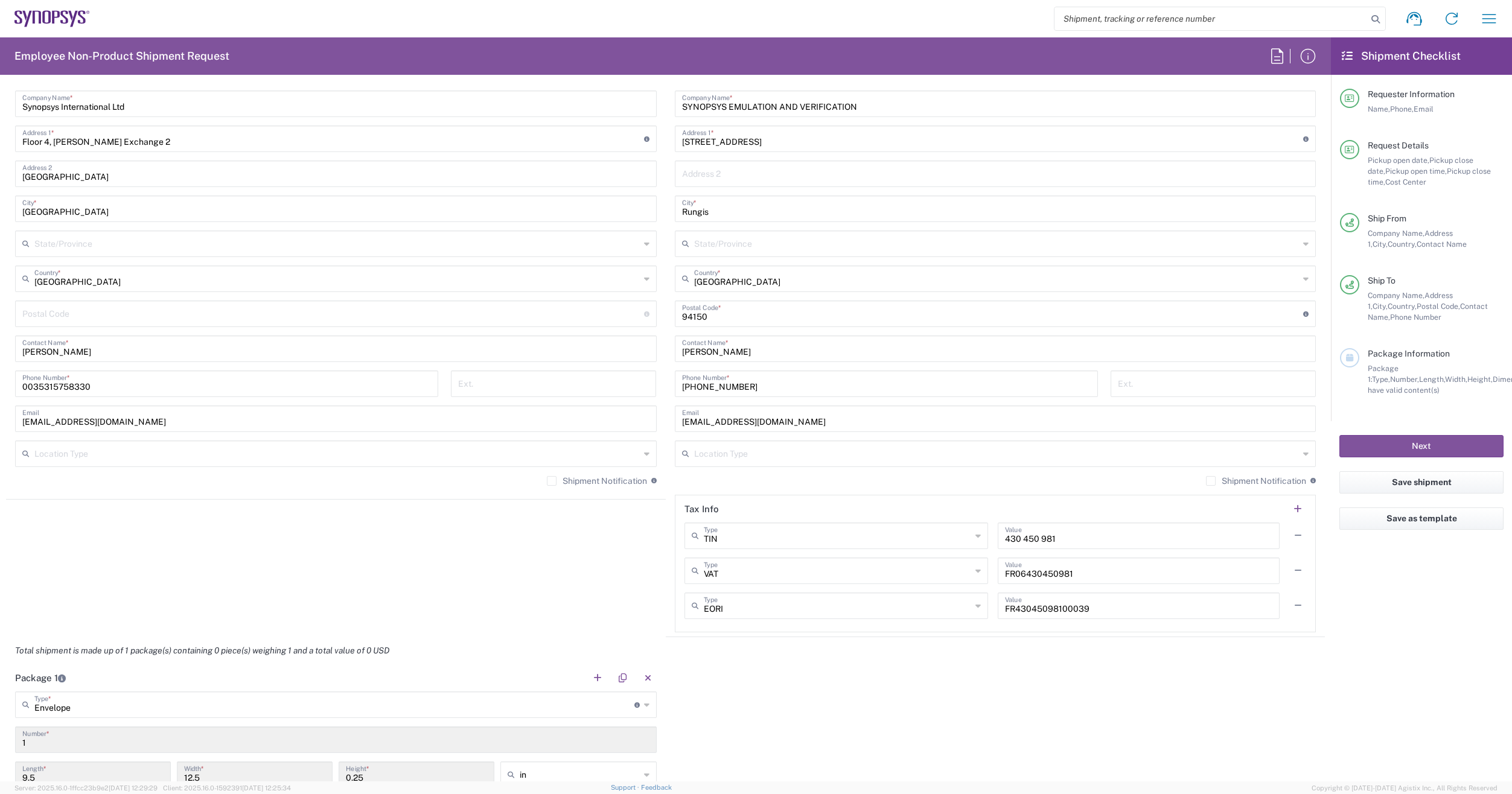
click at [1211, 481] on input "Shipment Notification" at bounding box center [1211, 481] width 0 height 0
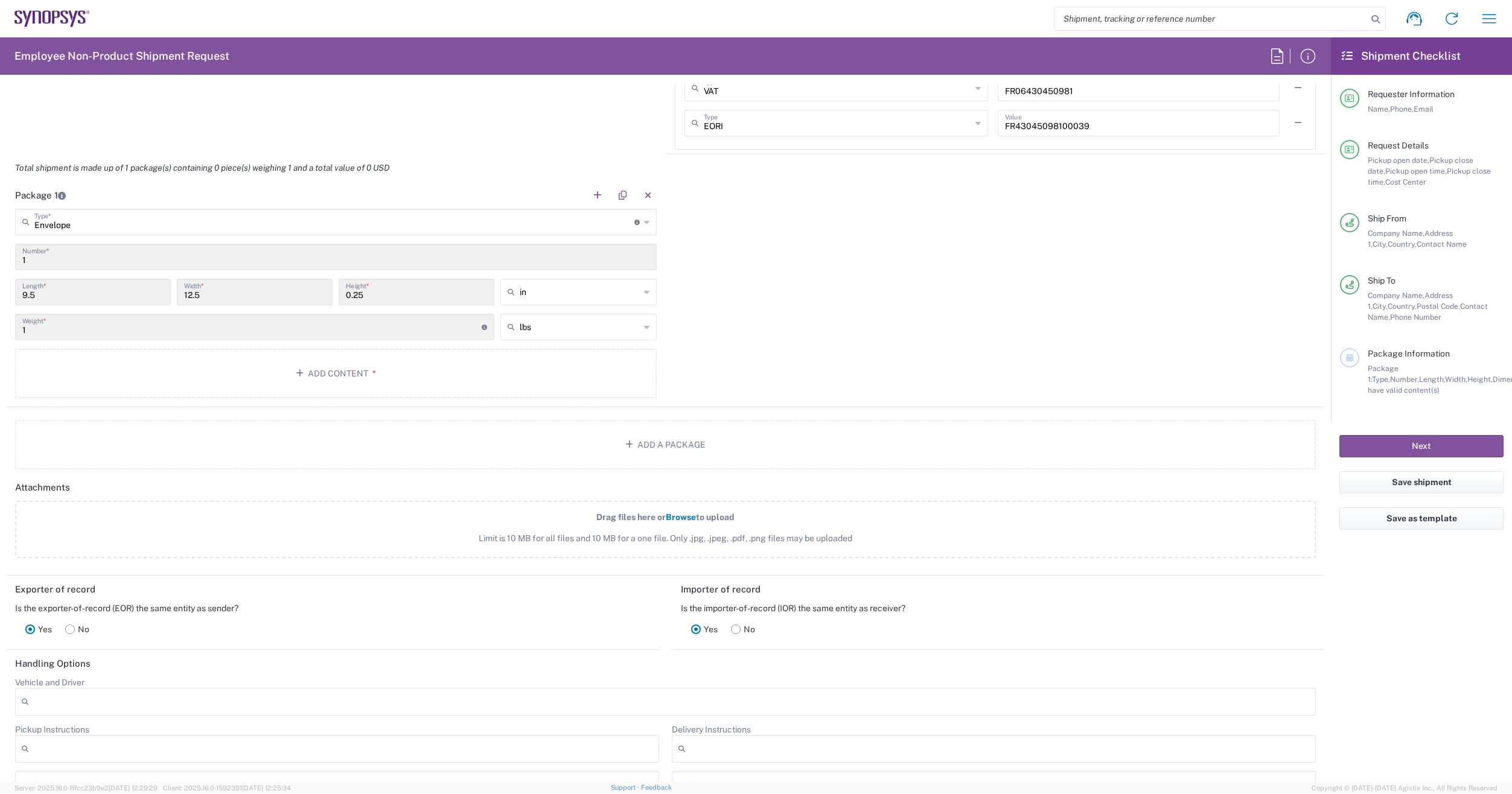
scroll to position [835, 0]
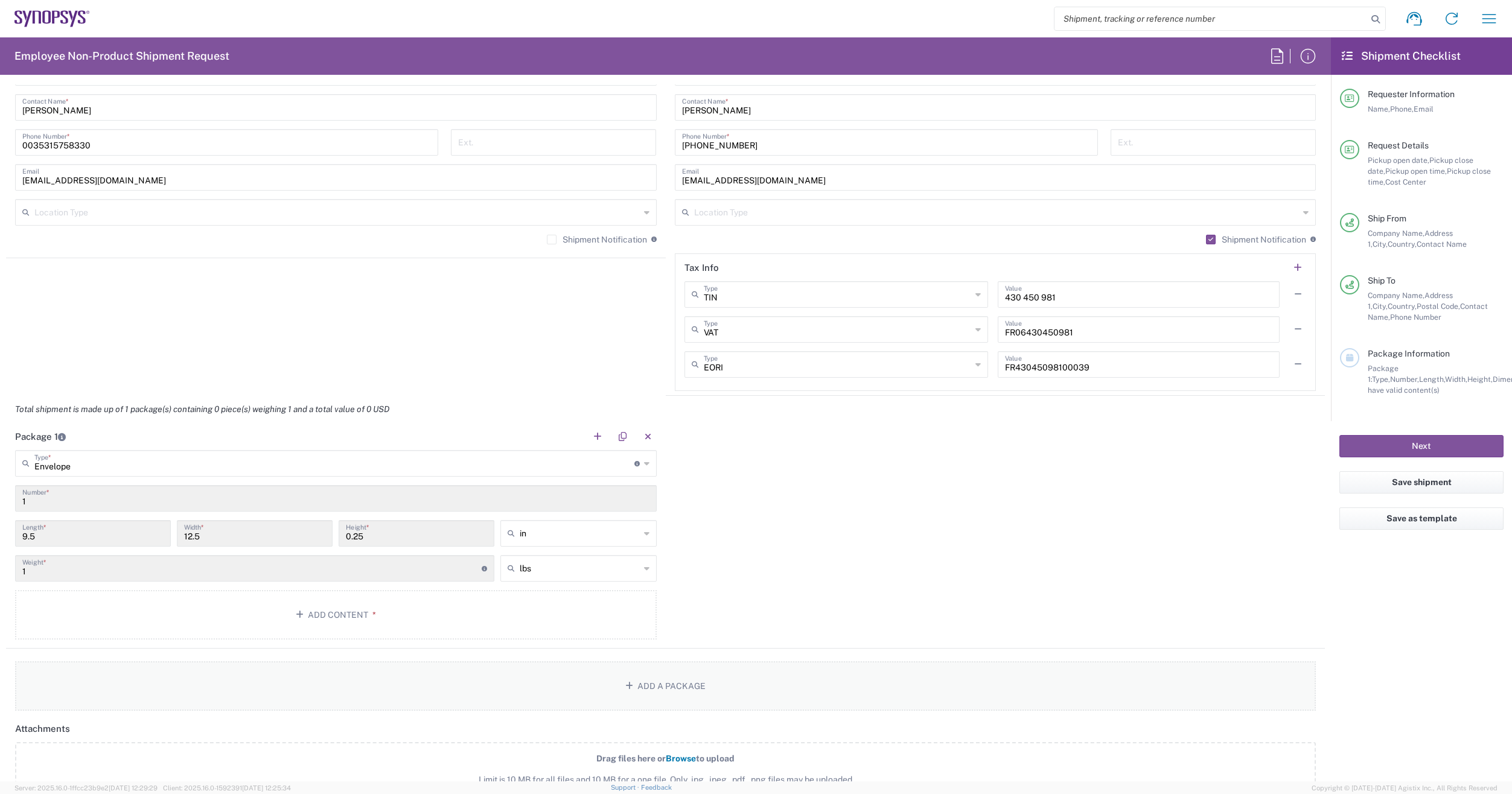
click at [679, 681] on button "Add a Package" at bounding box center [666, 686] width 1301 height 50
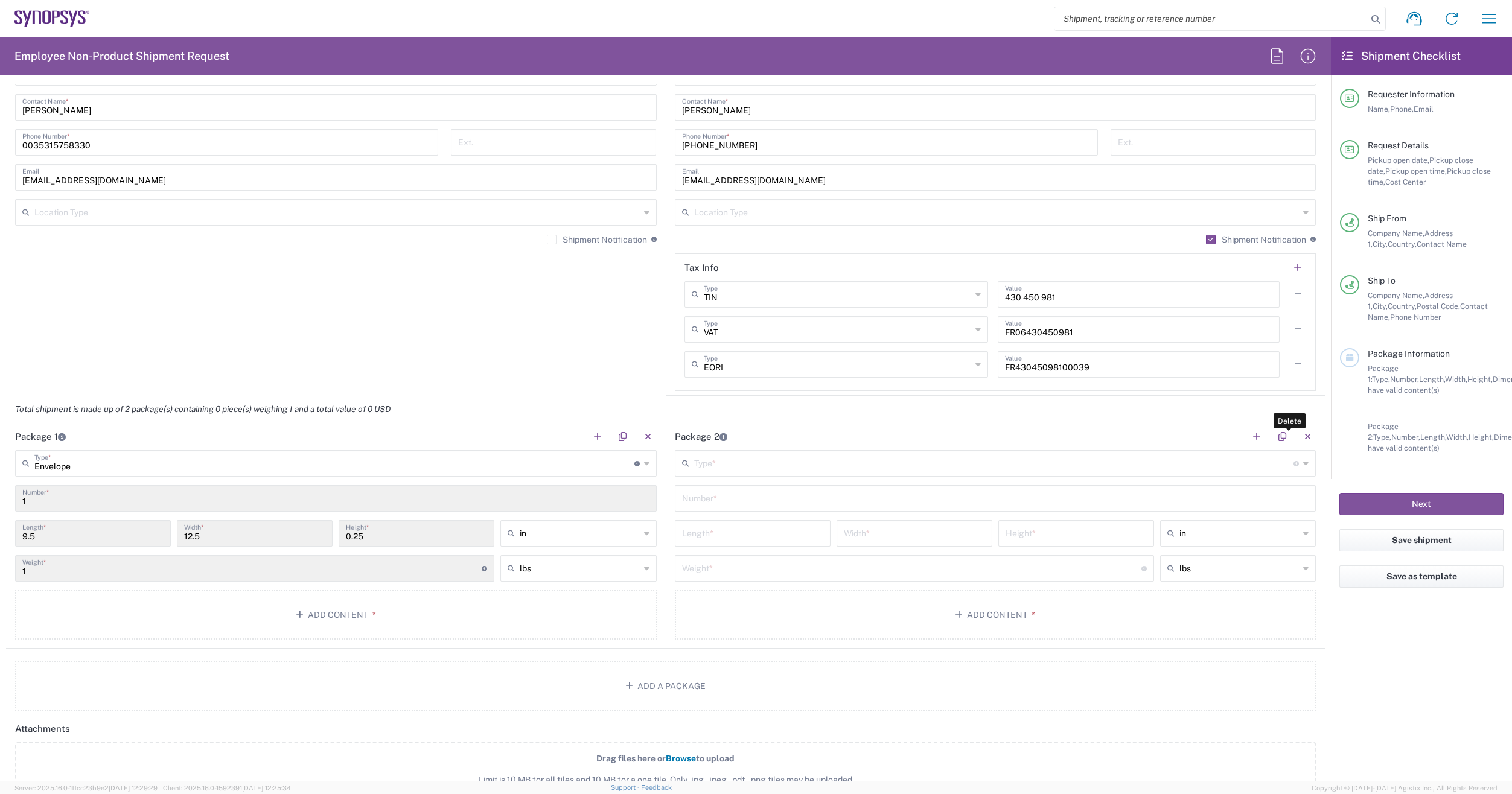
click at [1299, 434] on button "button" at bounding box center [1308, 437] width 17 height 17
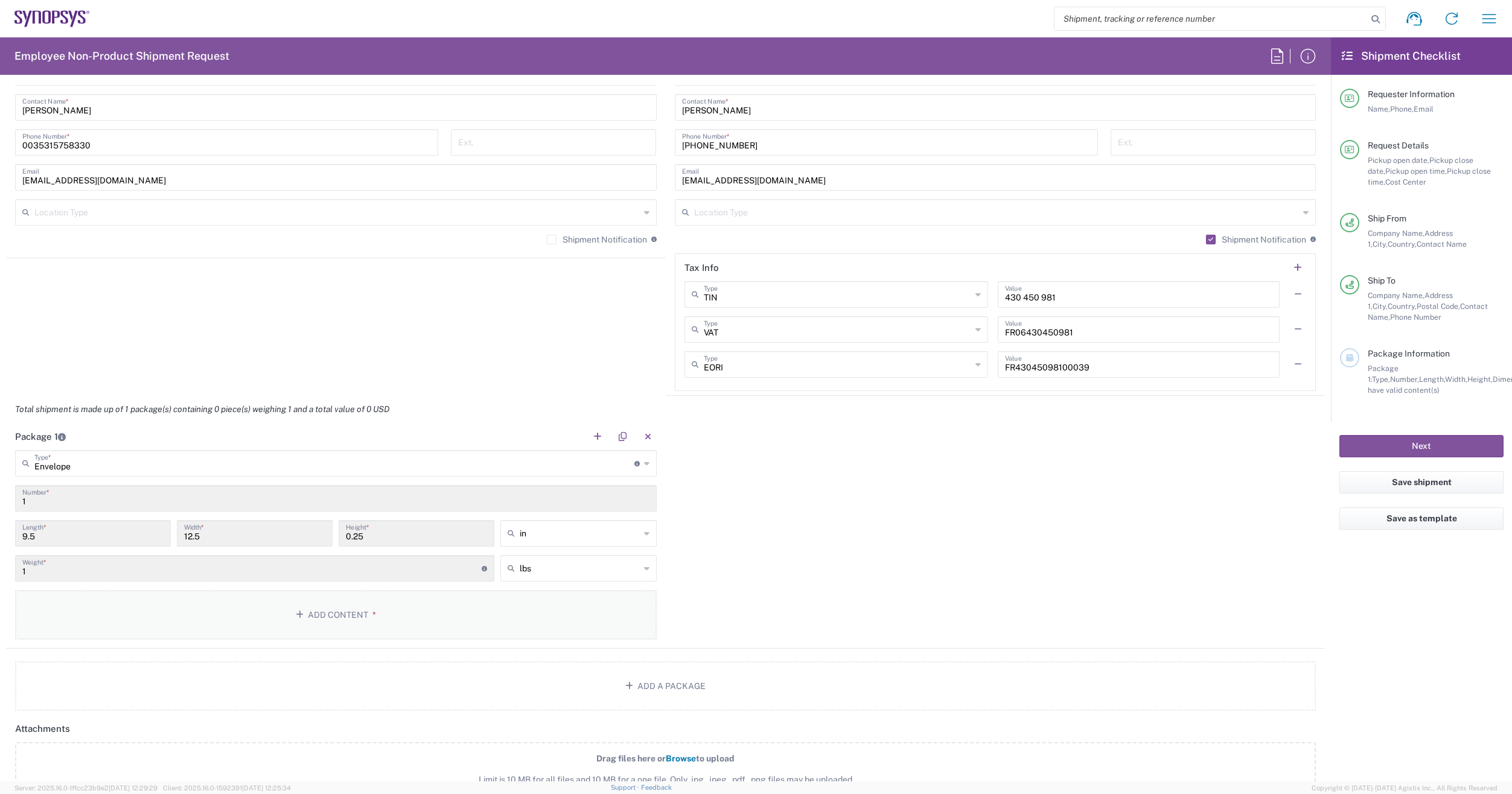
click at [352, 615] on button "Add Content *" at bounding box center [336, 615] width 642 height 50
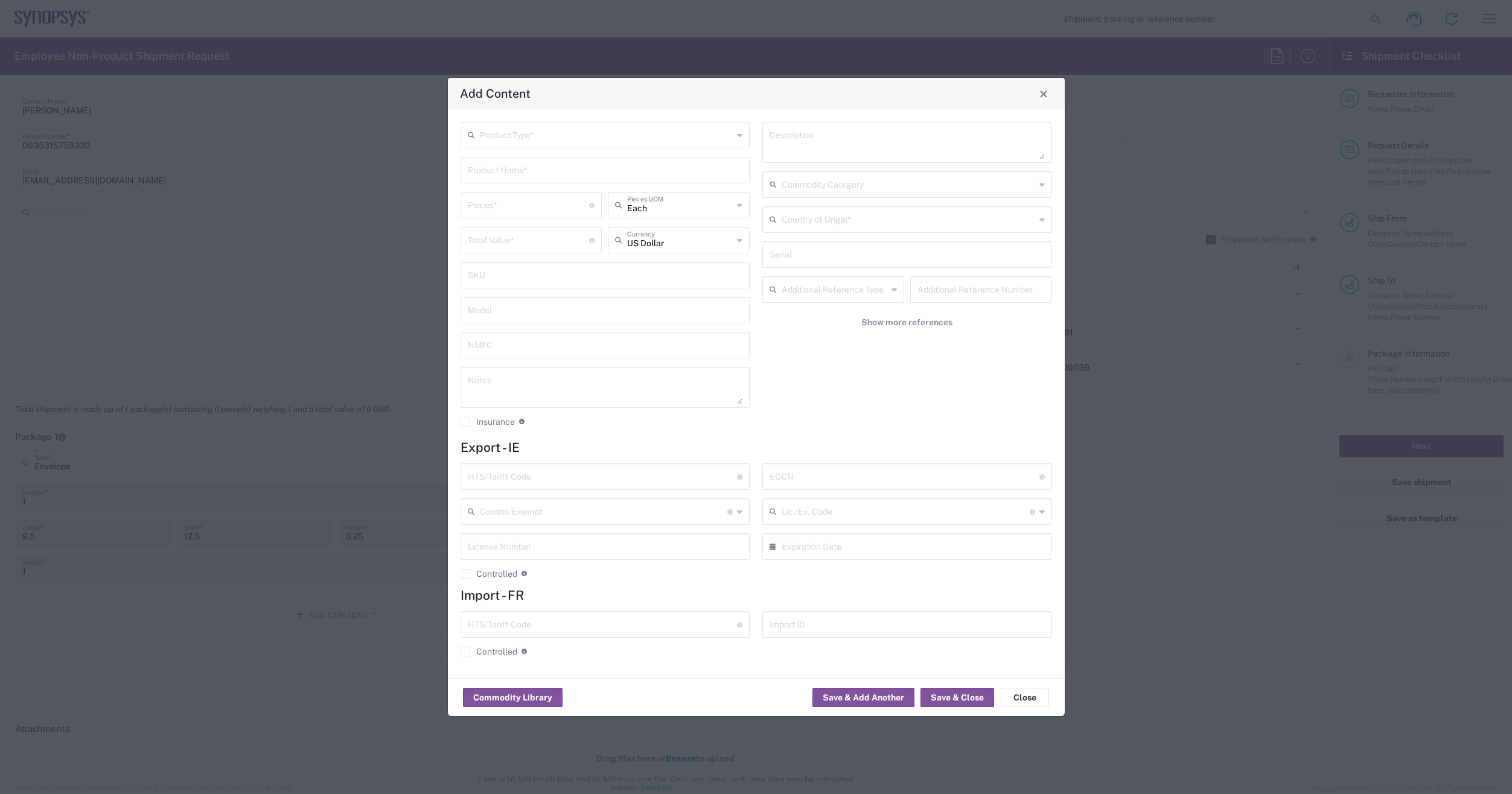
click at [739, 131] on icon at bounding box center [740, 135] width 6 height 19
click at [544, 162] on span "Documents" at bounding box center [605, 161] width 288 height 18
type input "Documents"
type input "1"
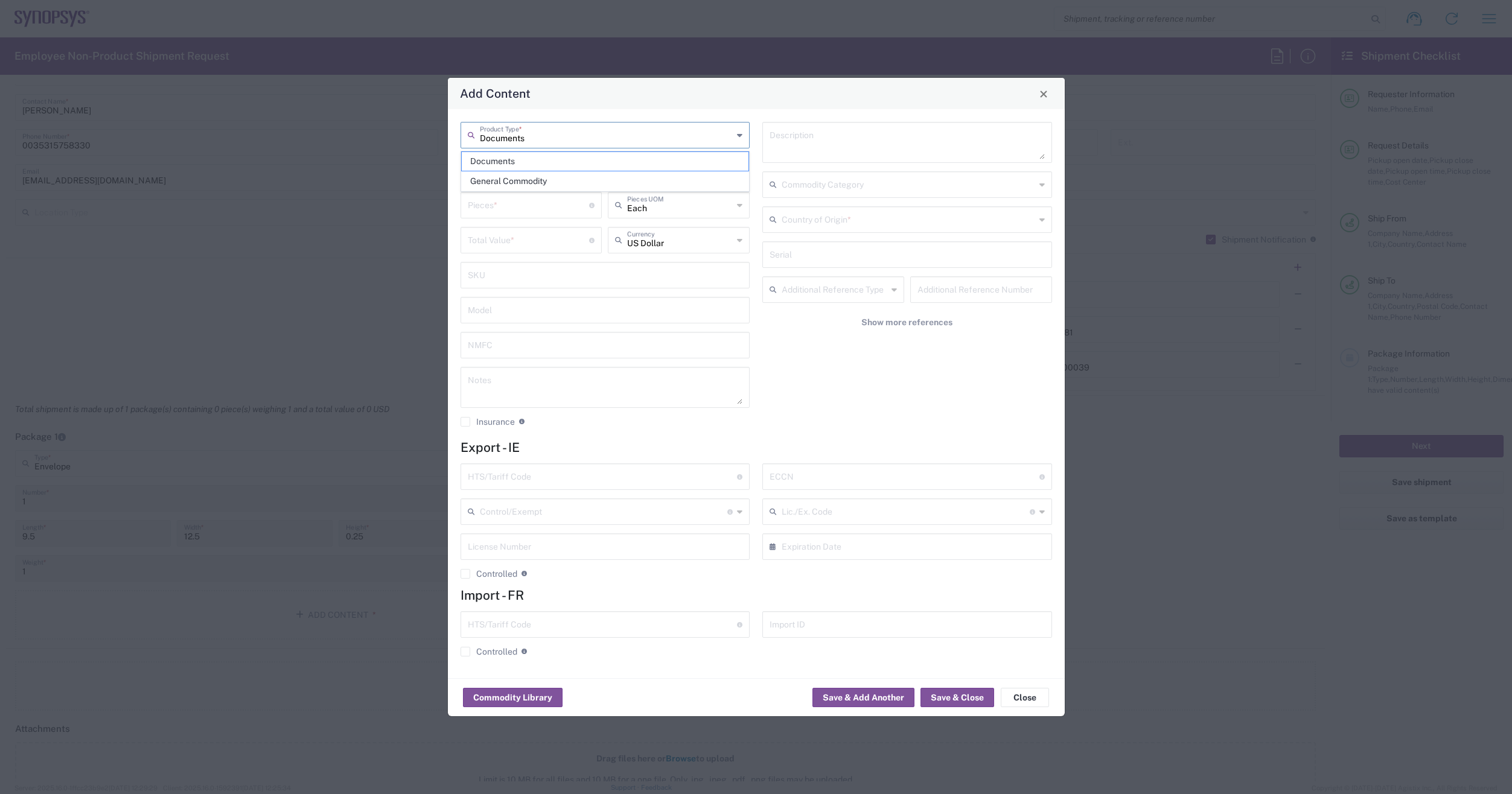
type input "1"
type textarea "Documents"
type input "[GEOGRAPHIC_DATA]"
type input "0000.00.0000"
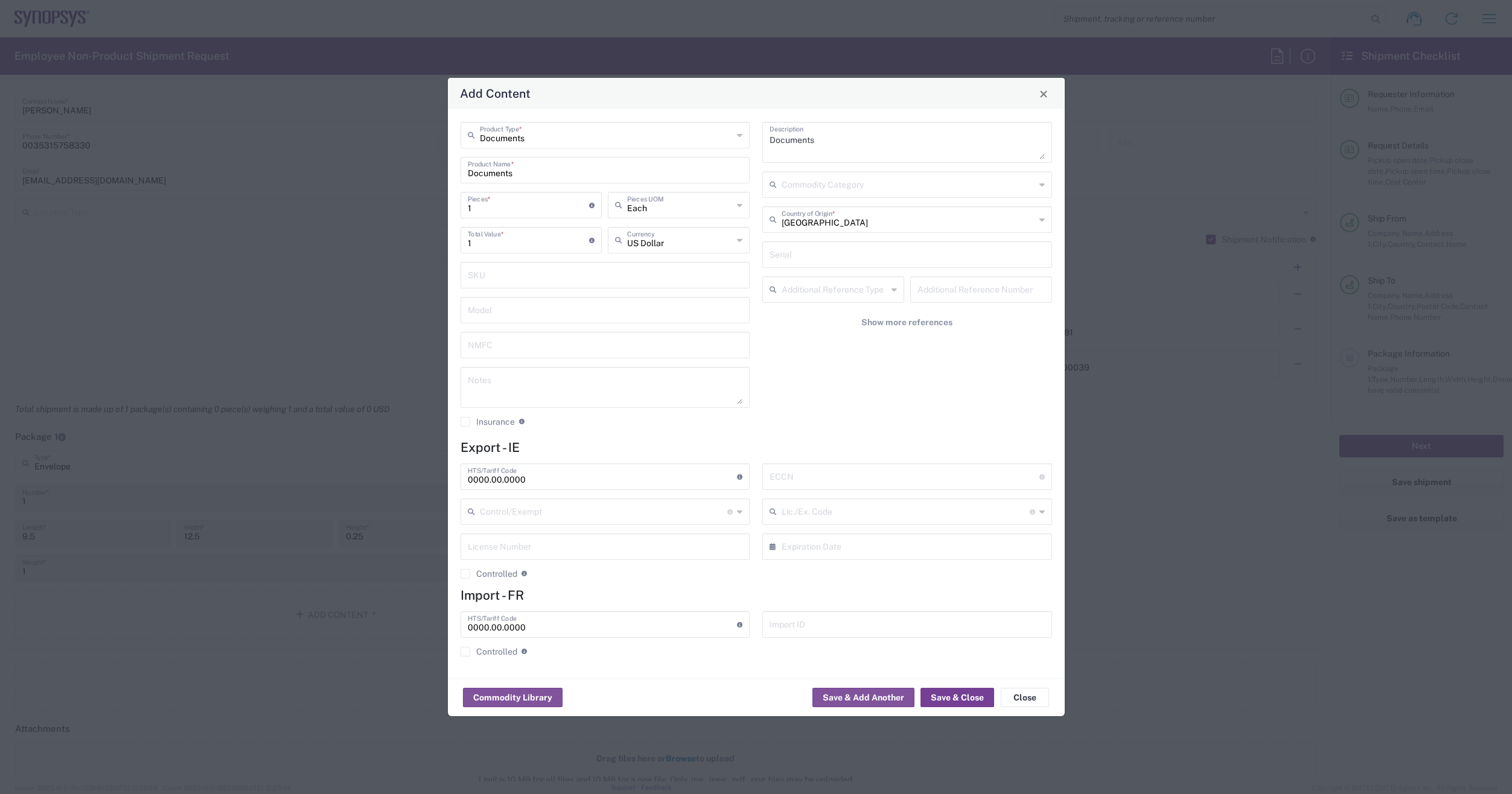
click at [958, 701] on button "Save & Close" at bounding box center [958, 698] width 74 height 19
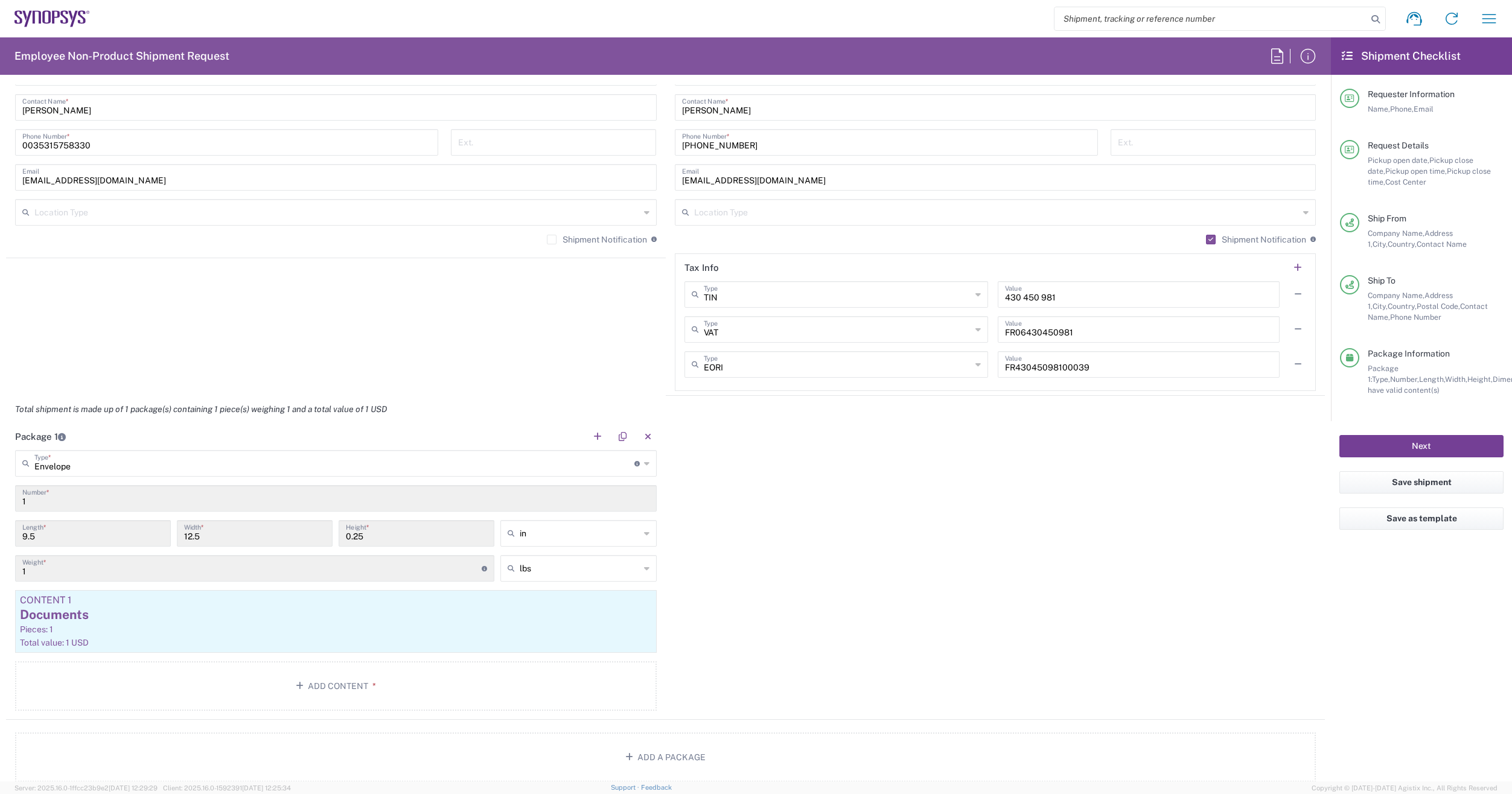
click at [1422, 449] on button "Next" at bounding box center [1421, 446] width 164 height 22
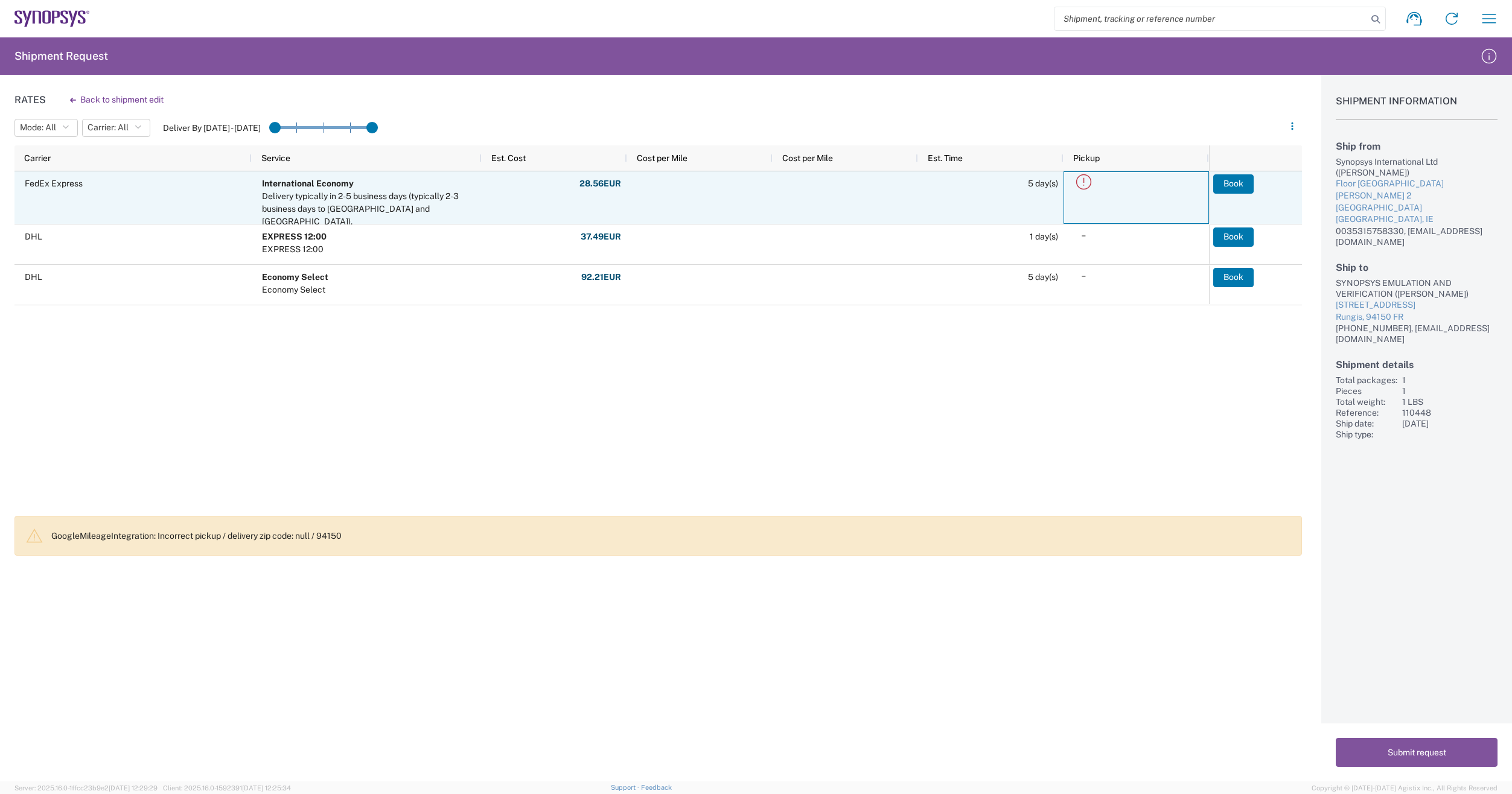
click at [1082, 180] on icon at bounding box center [1083, 182] width 20 height 20
click at [1236, 185] on button "Book" at bounding box center [1234, 184] width 41 height 19
